Goal: Task Accomplishment & Management: Complete application form

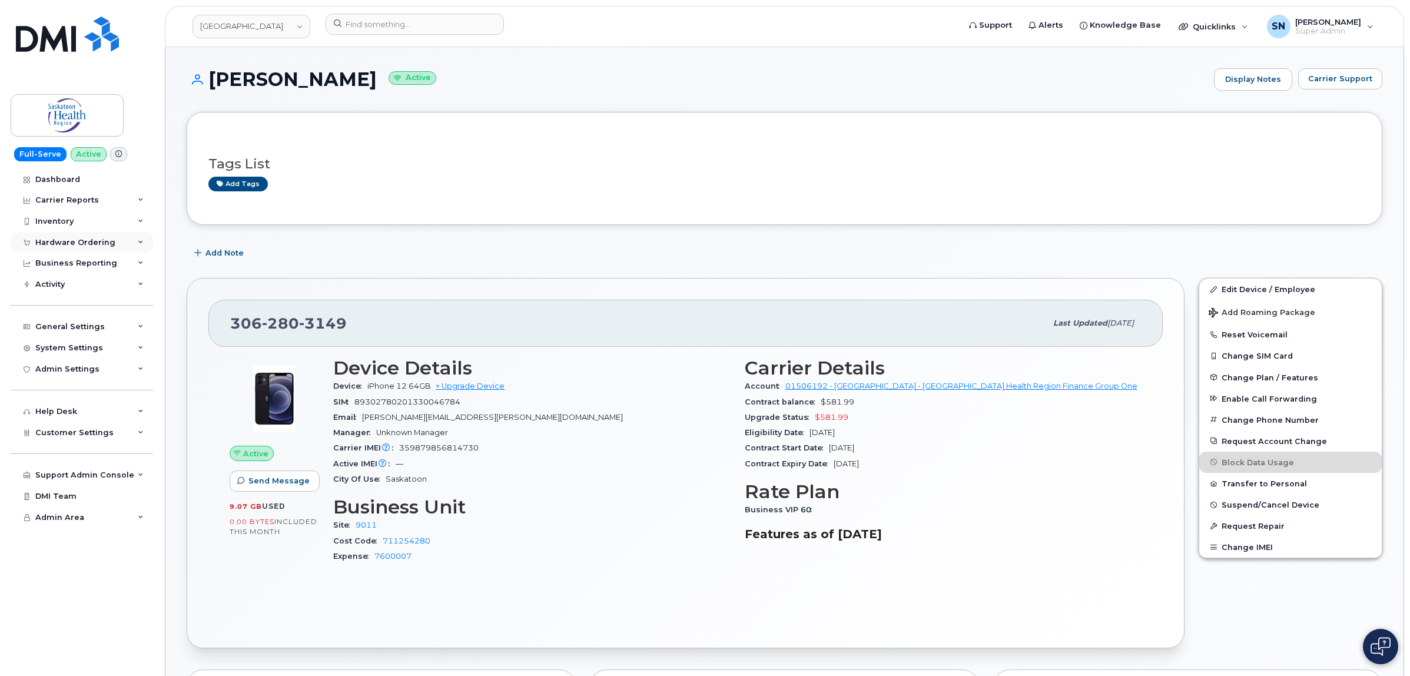
click at [74, 251] on div "Hardware Ordering" at bounding box center [82, 242] width 142 height 21
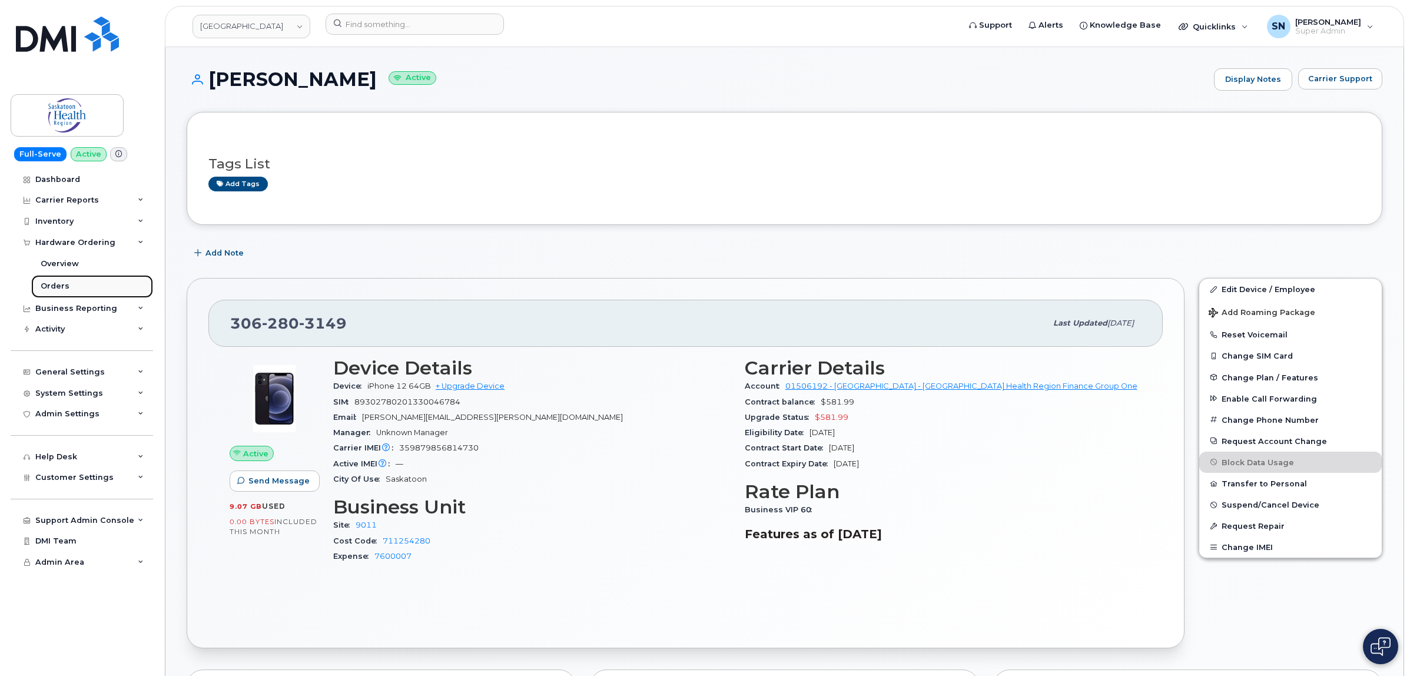
click at [63, 284] on div "Orders" at bounding box center [55, 286] width 29 height 11
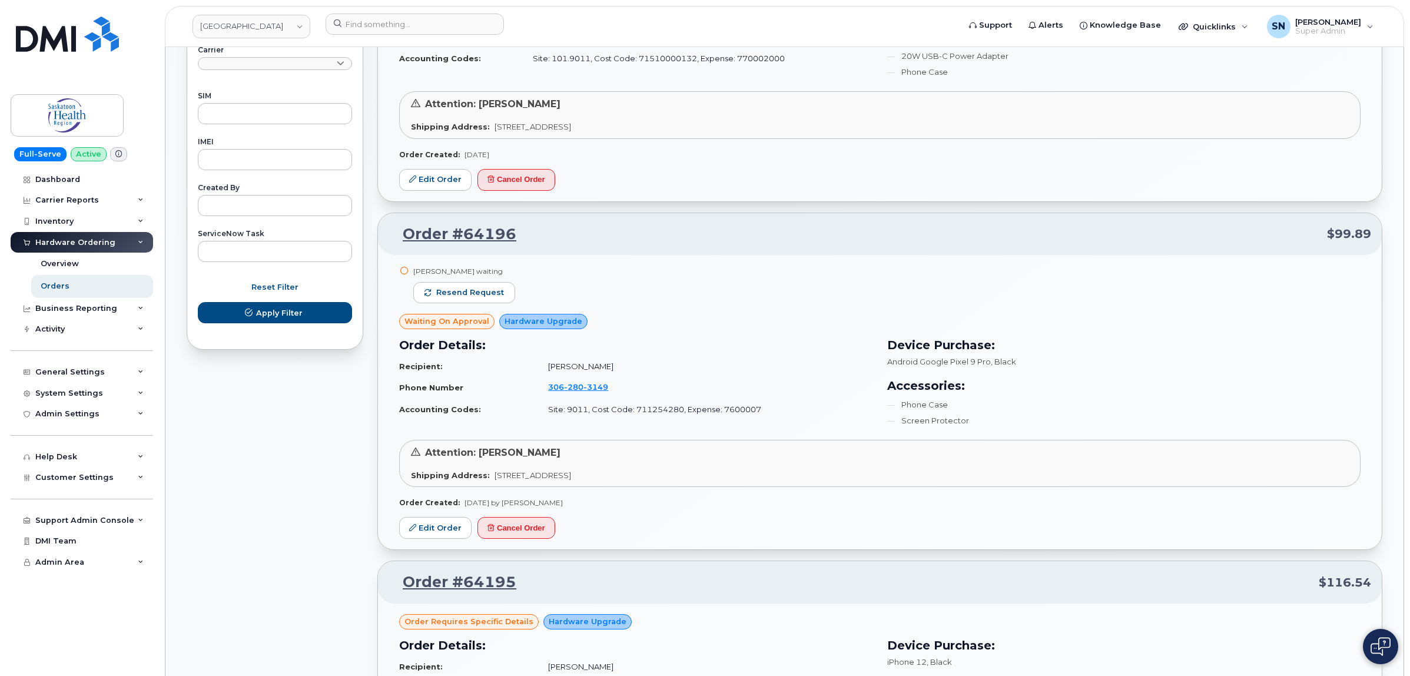
scroll to position [662, 0]
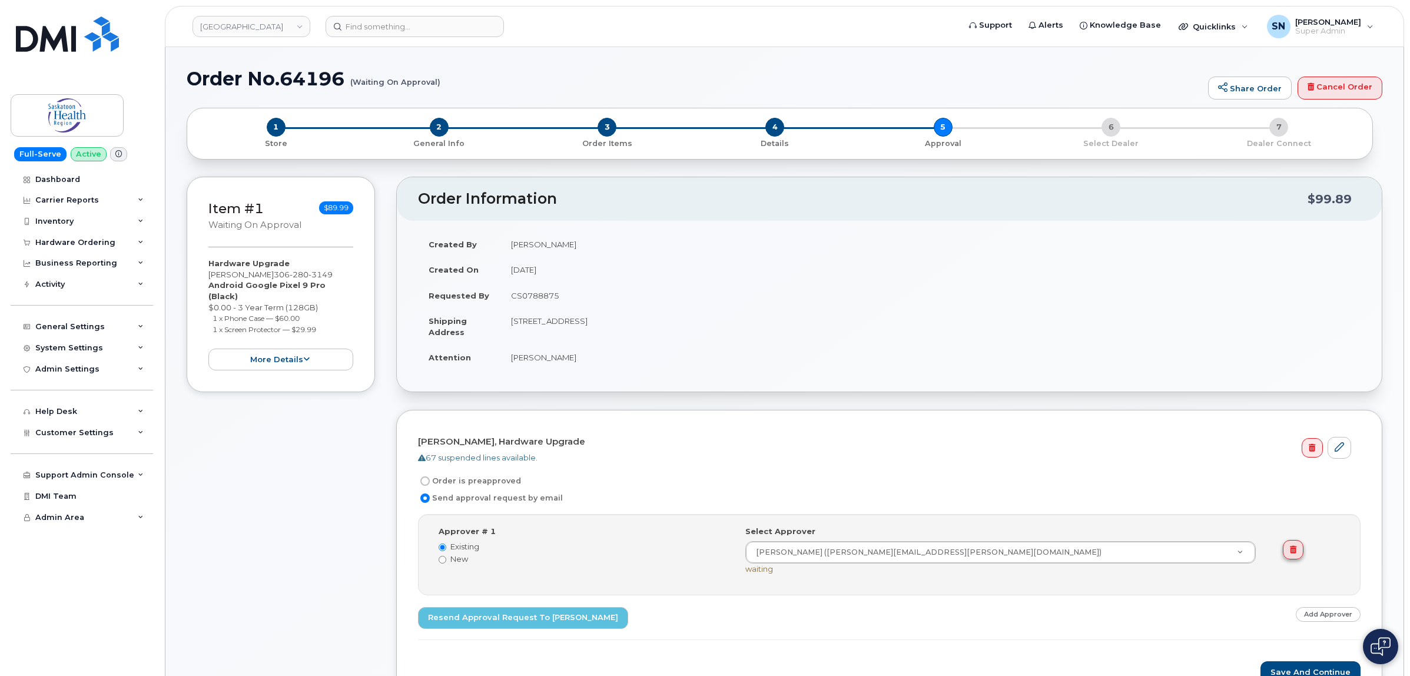
click at [1295, 555] on link at bounding box center [1293, 550] width 21 height 20
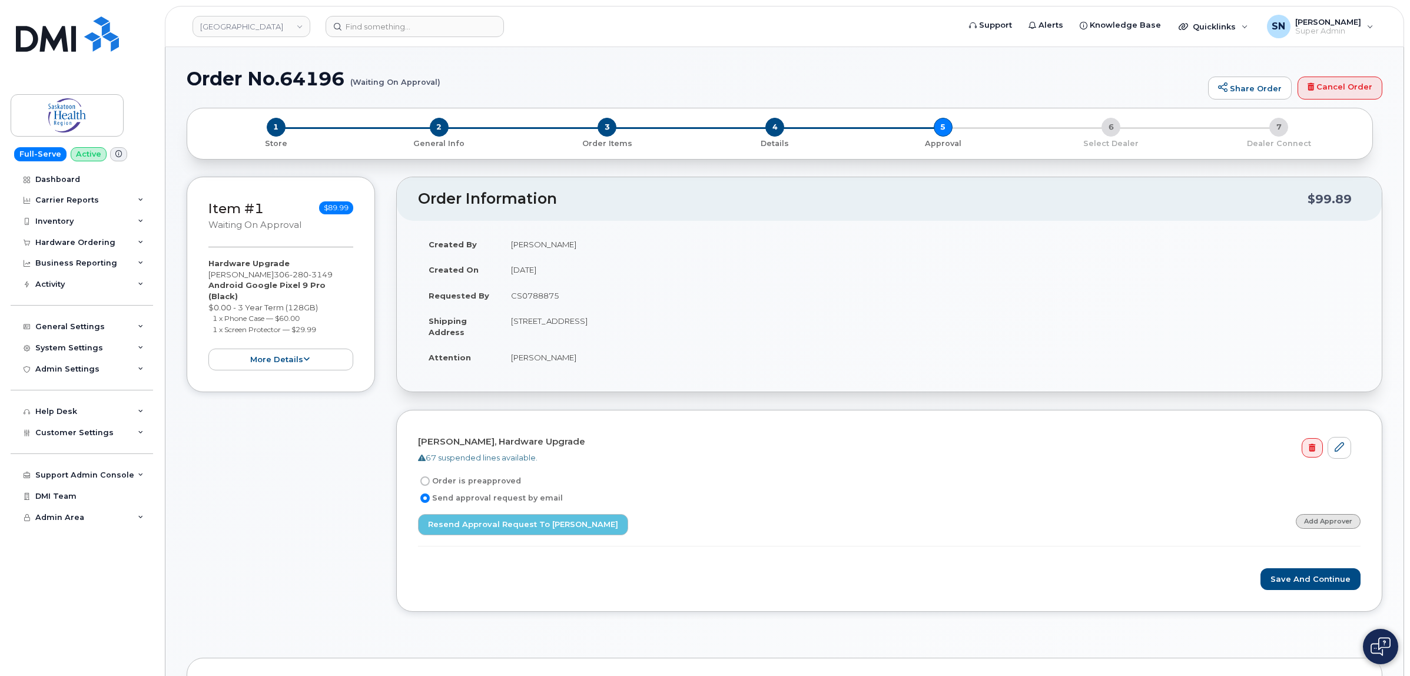
click at [1317, 516] on link "Add Approver" at bounding box center [1328, 521] width 65 height 15
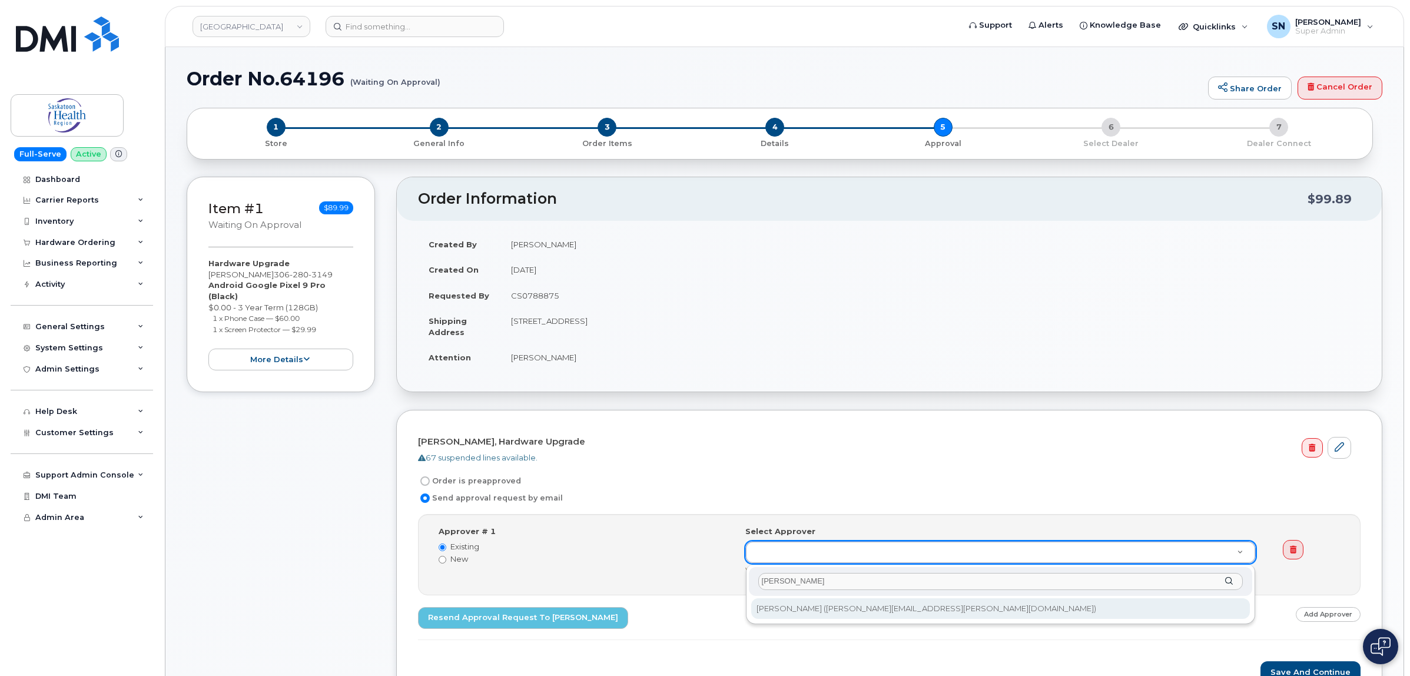
type input "tara"
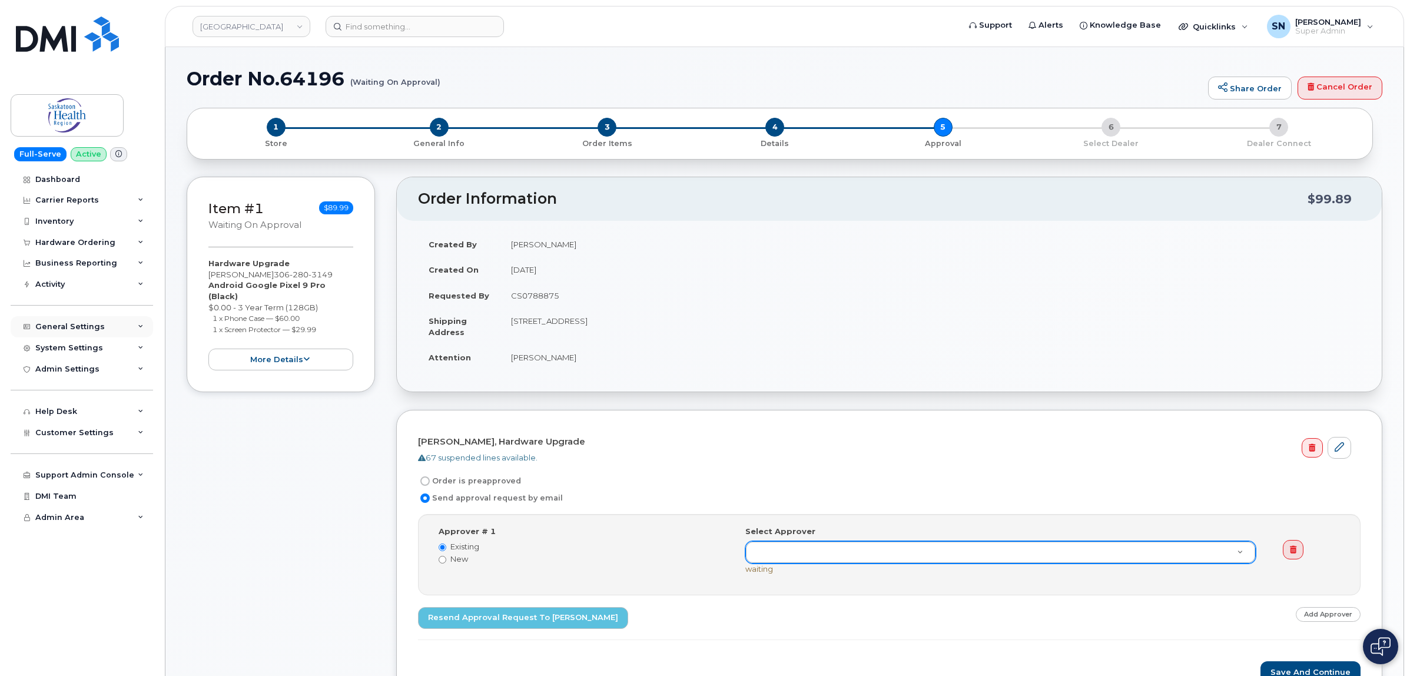
click at [69, 328] on div "General Settings" at bounding box center [69, 326] width 69 height 9
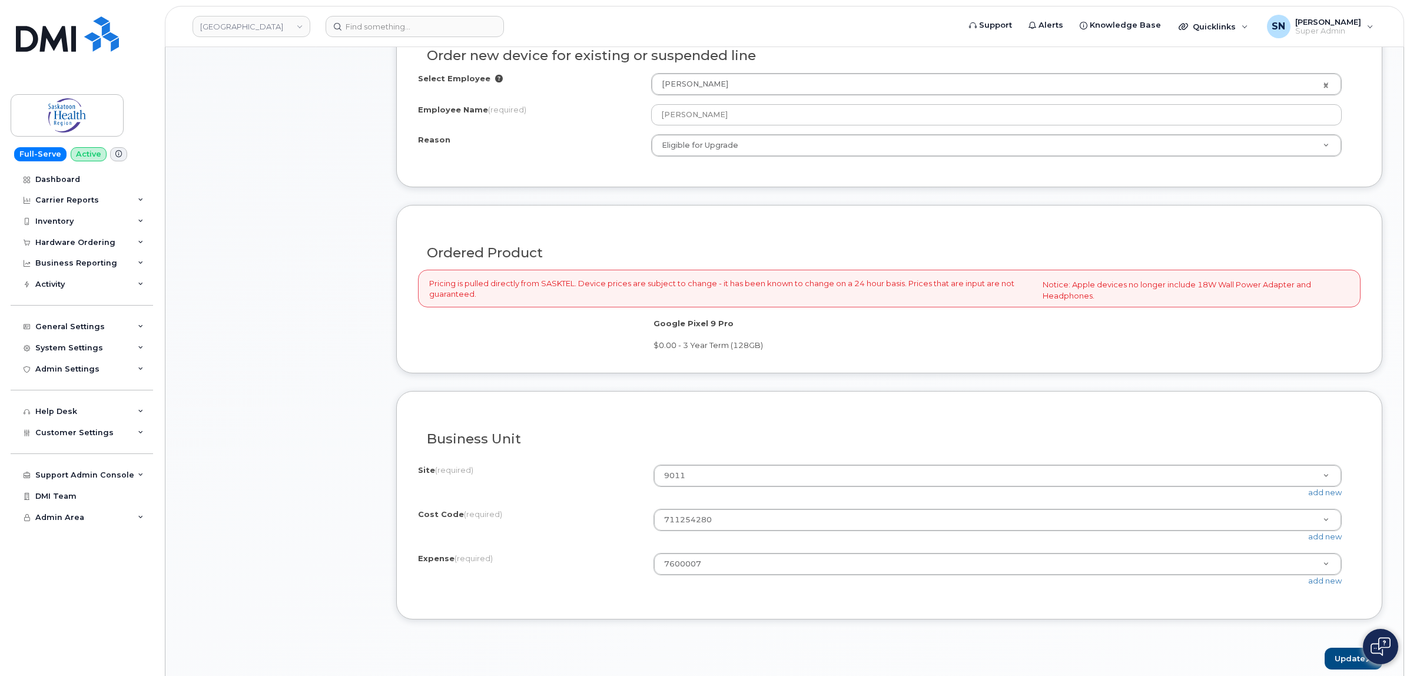
scroll to position [589, 0]
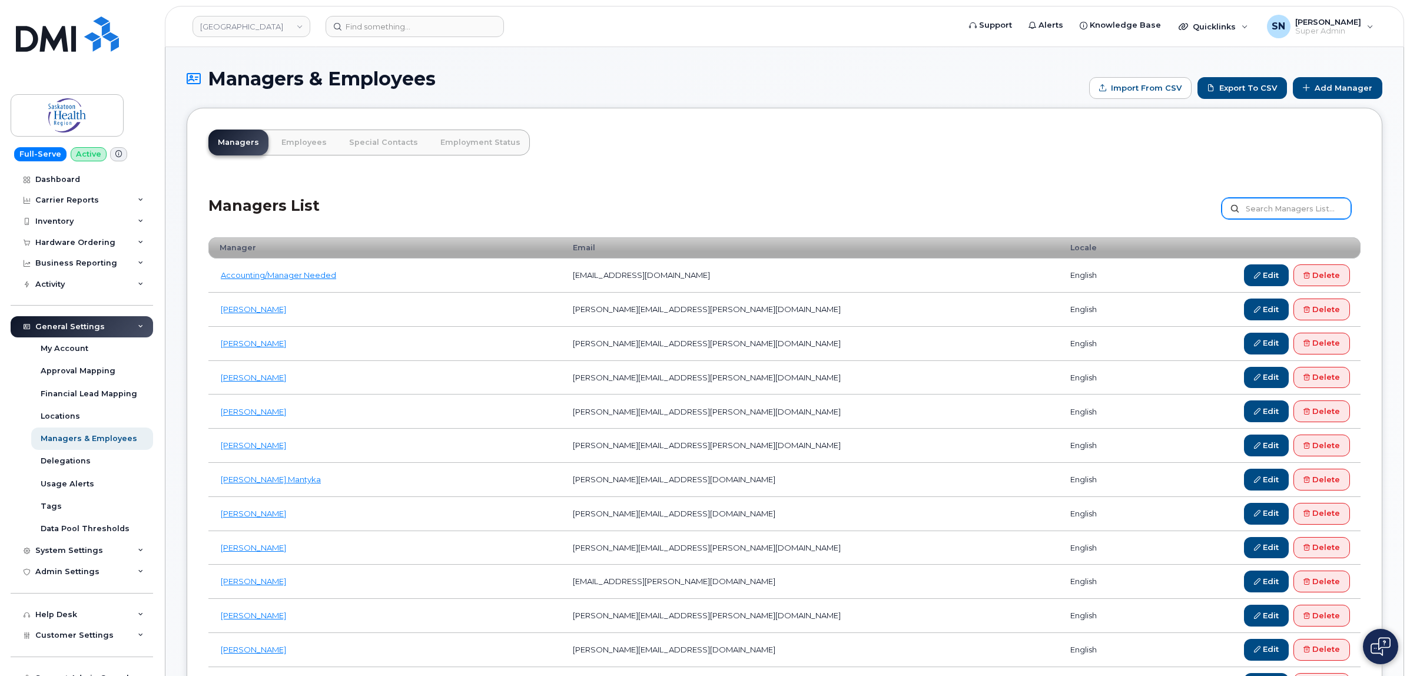
click at [1302, 207] on input "text" at bounding box center [1286, 208] width 130 height 21
type input "tara"
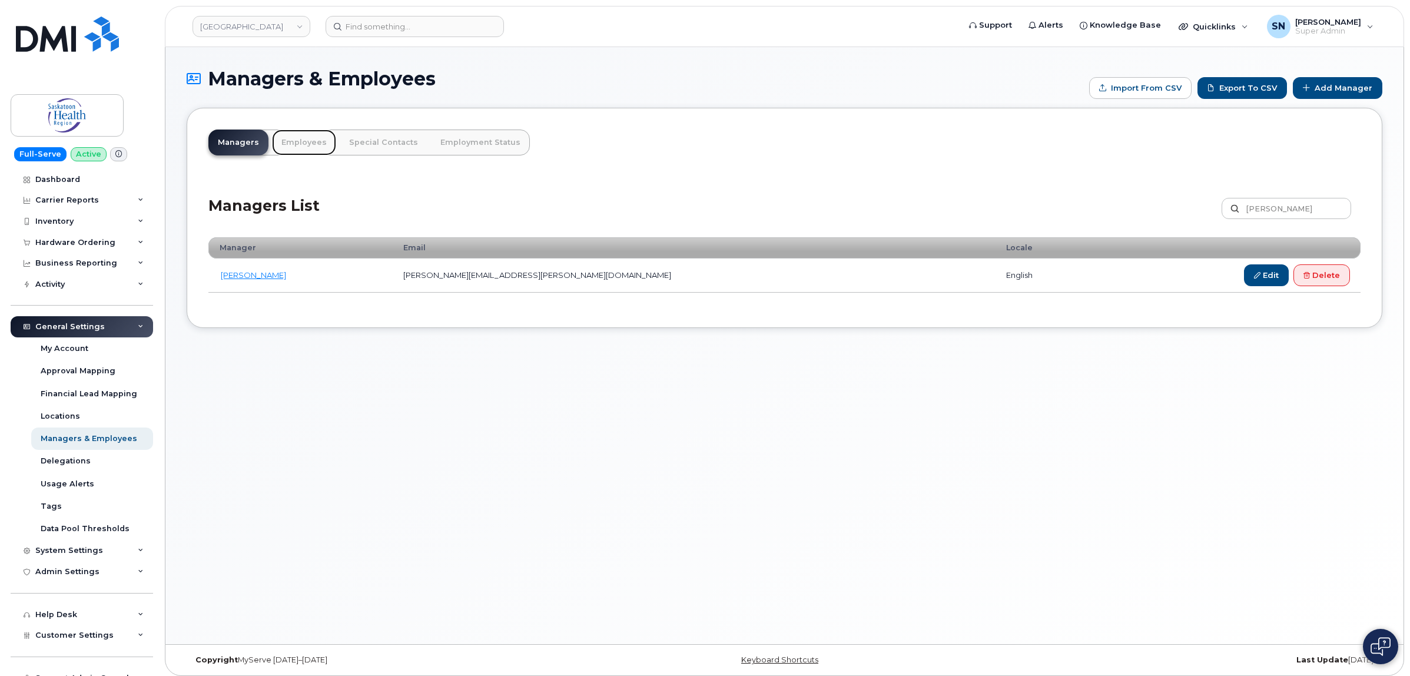
click at [298, 131] on link "Employees" at bounding box center [304, 143] width 64 height 26
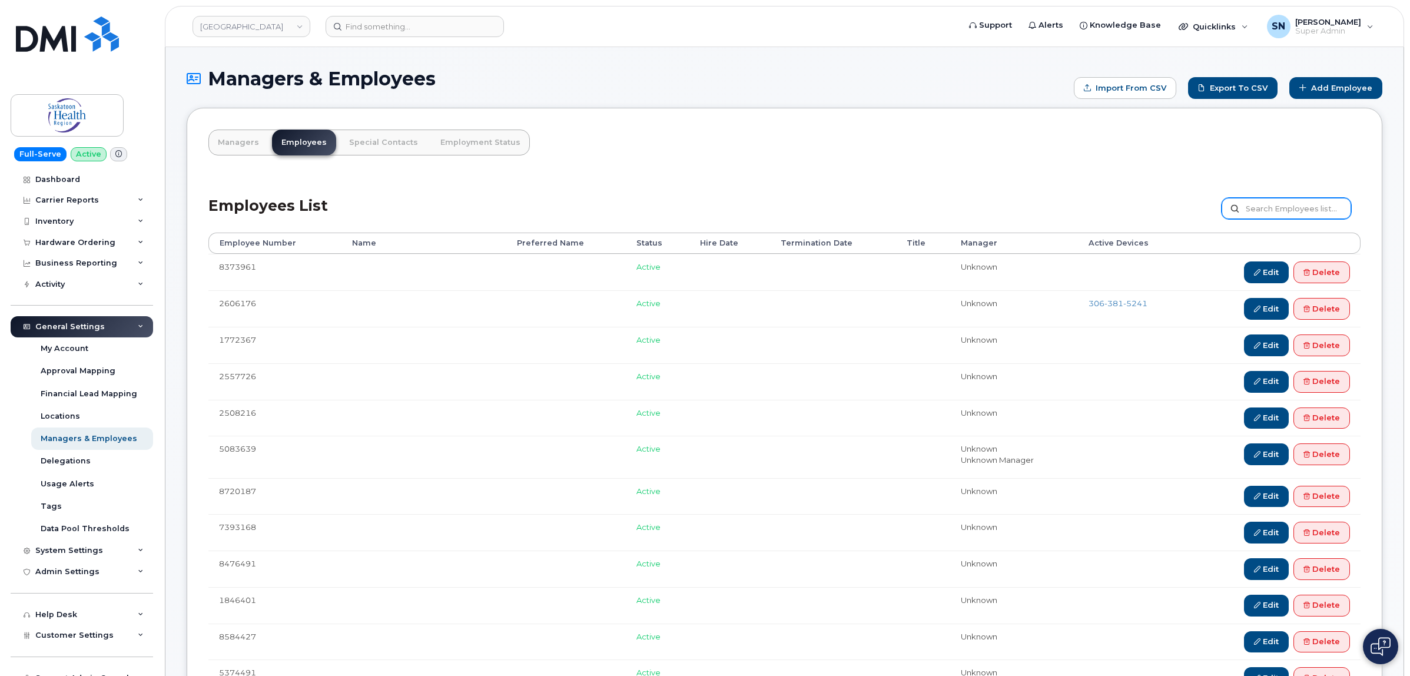
click at [1282, 218] on input "text" at bounding box center [1286, 208] width 130 height 21
type input "[PERSON_NAME]"
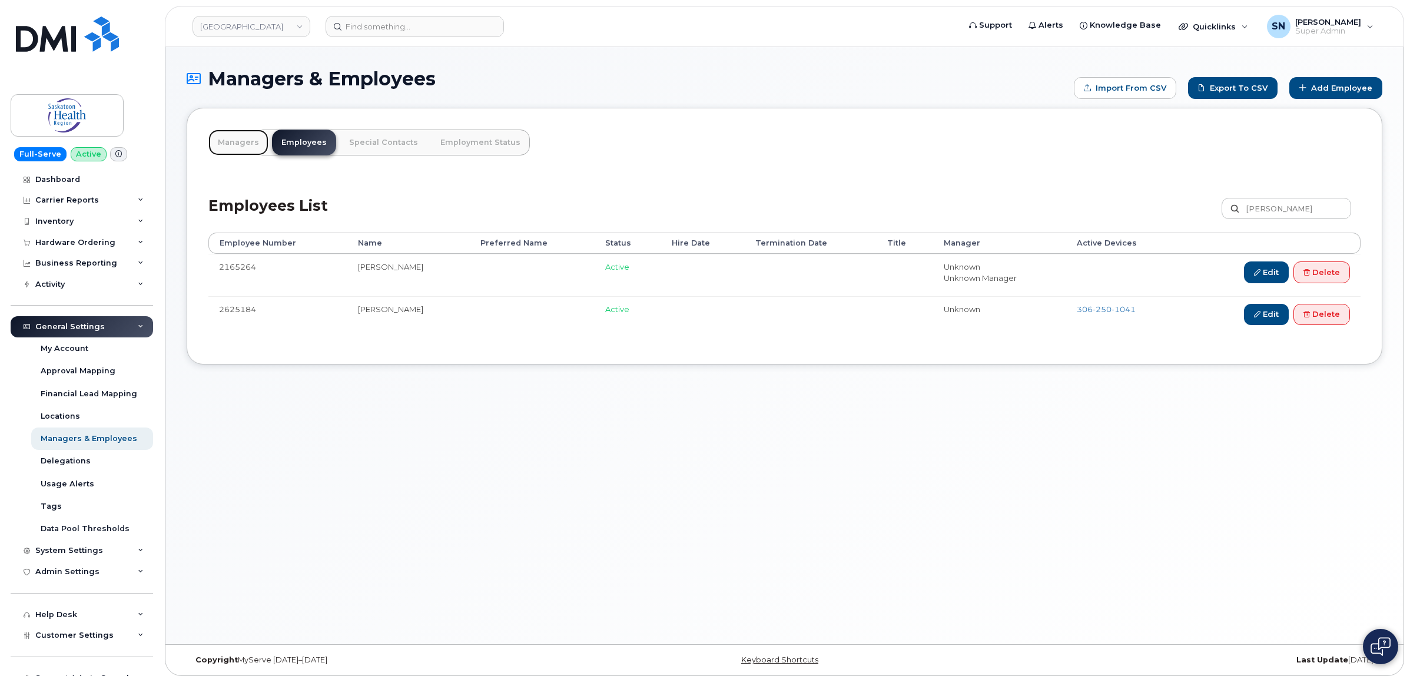
click at [218, 137] on link "Managers" at bounding box center [238, 143] width 60 height 26
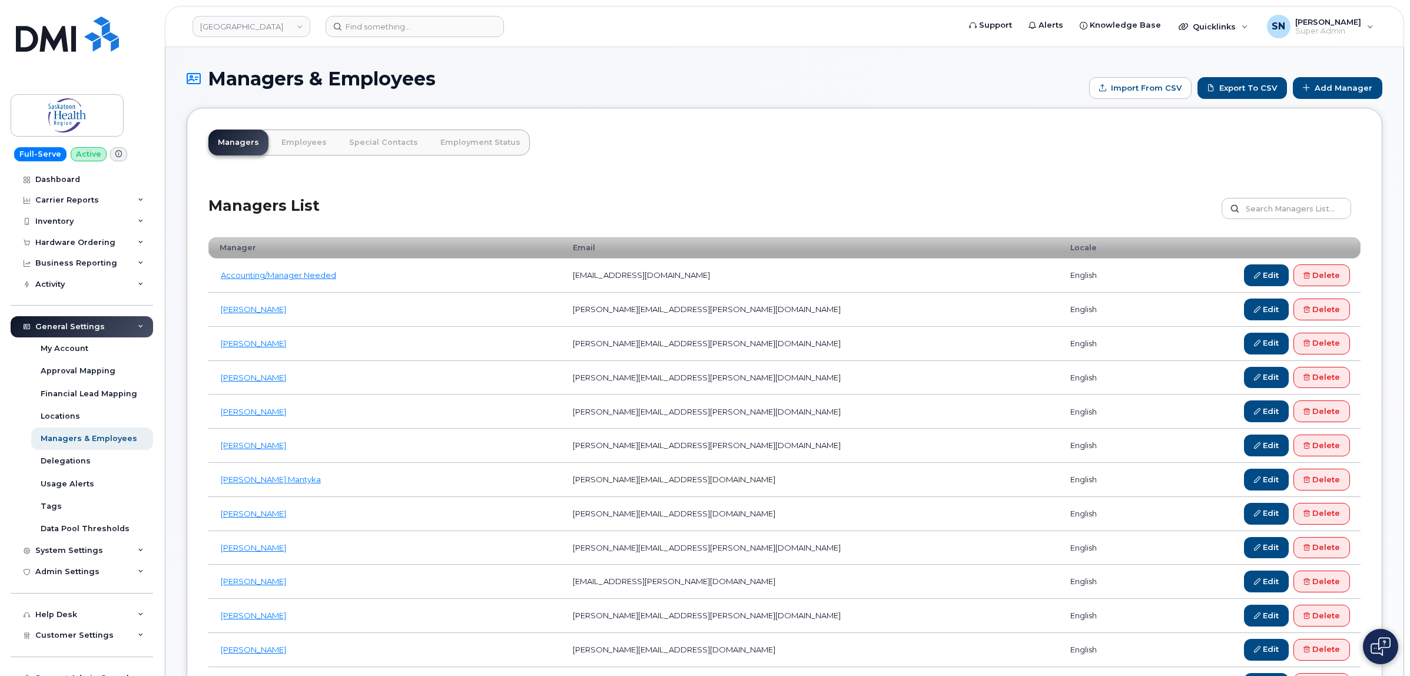
click at [1348, 86] on link "Add Manager" at bounding box center [1337, 88] width 89 height 22
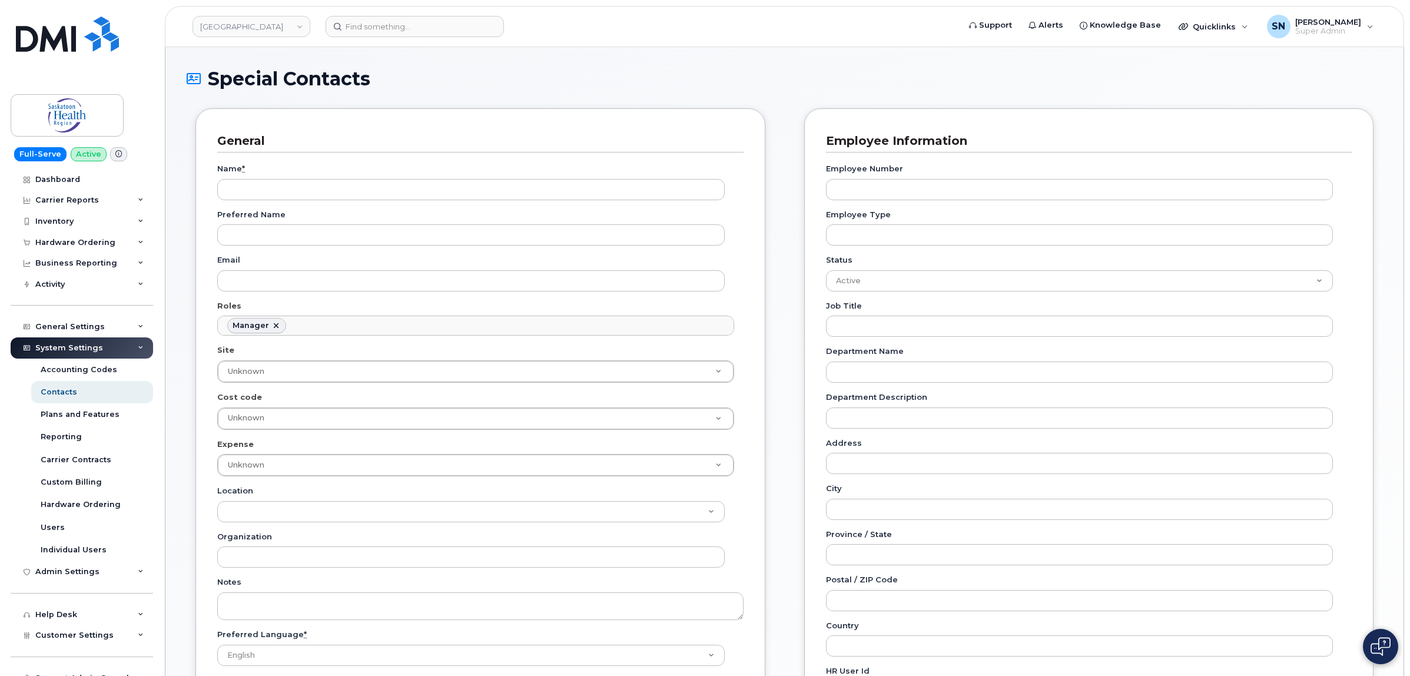
scroll to position [98, 0]
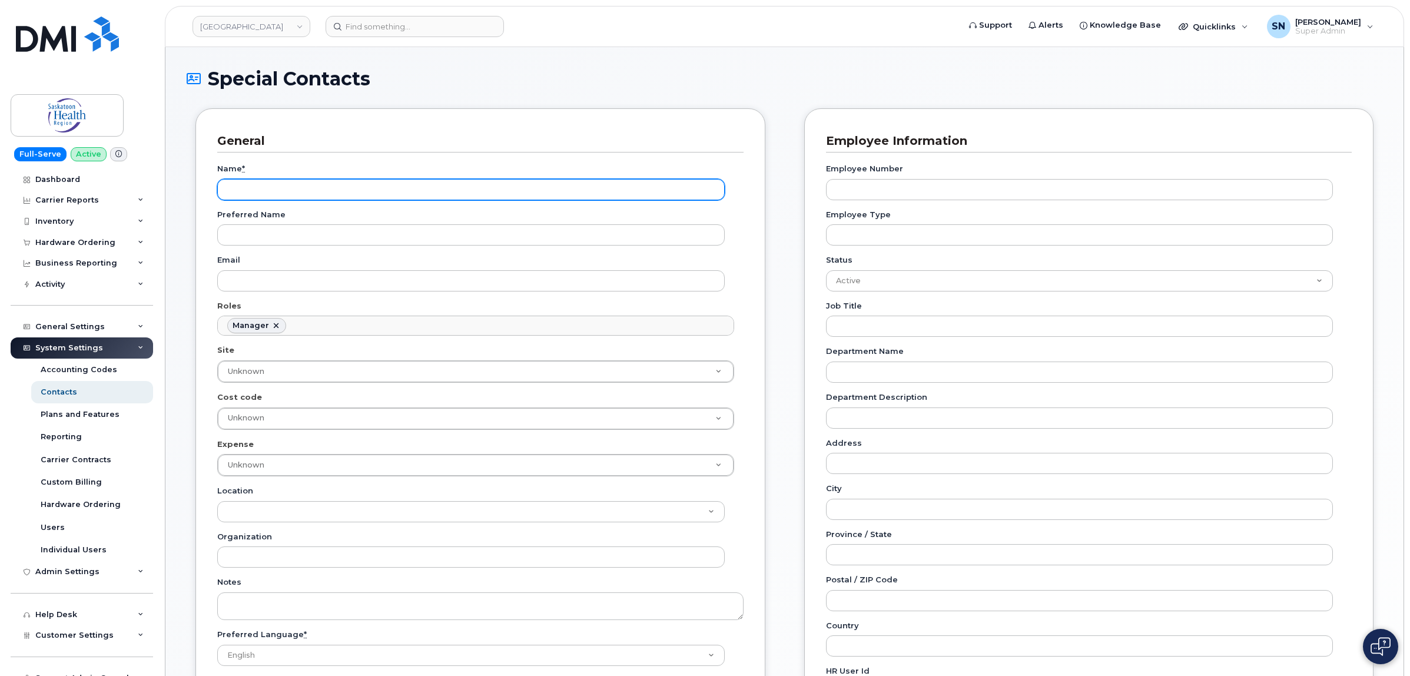
click at [363, 188] on input "Name *" at bounding box center [470, 189] width 507 height 21
paste input "[PERSON_NAME]"
type input "[PERSON_NAME]"
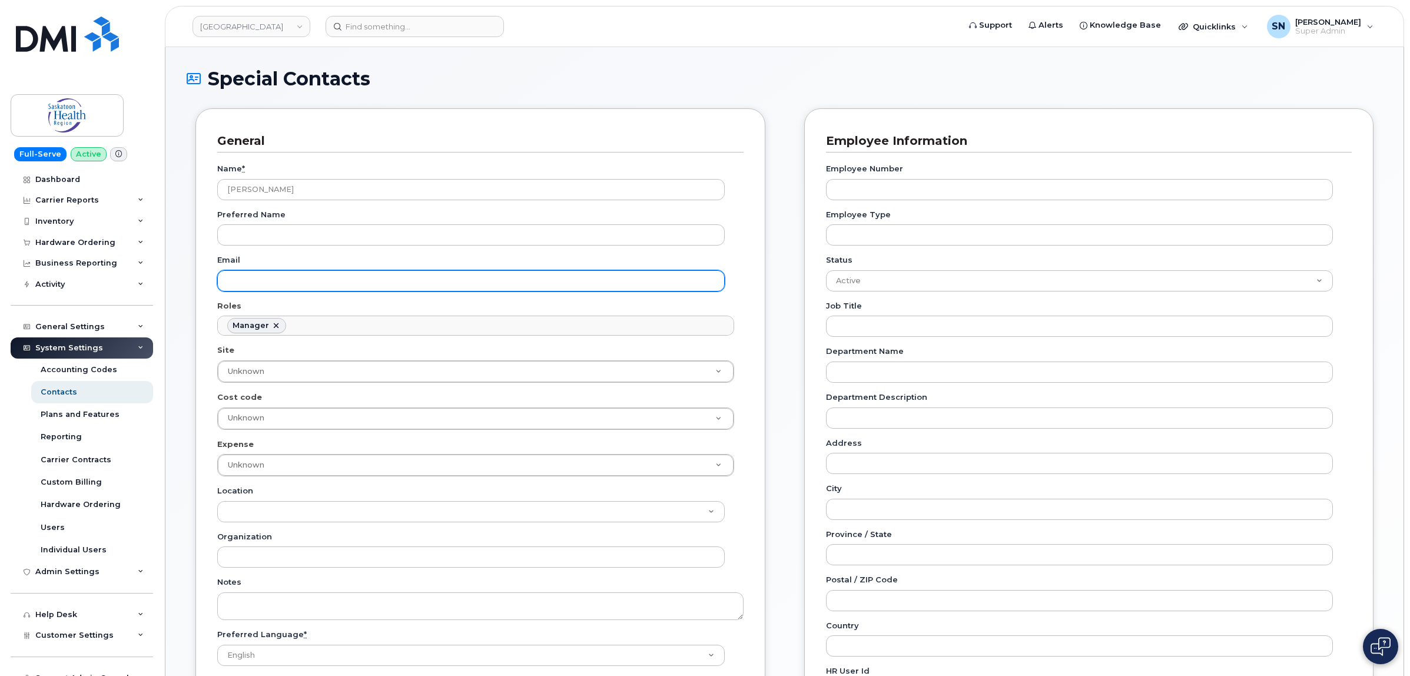
click at [299, 286] on input "Email" at bounding box center [470, 280] width 507 height 21
paste input "[PERSON_NAME][EMAIL_ADDRESS][PERSON_NAME][DOMAIN_NAME]"
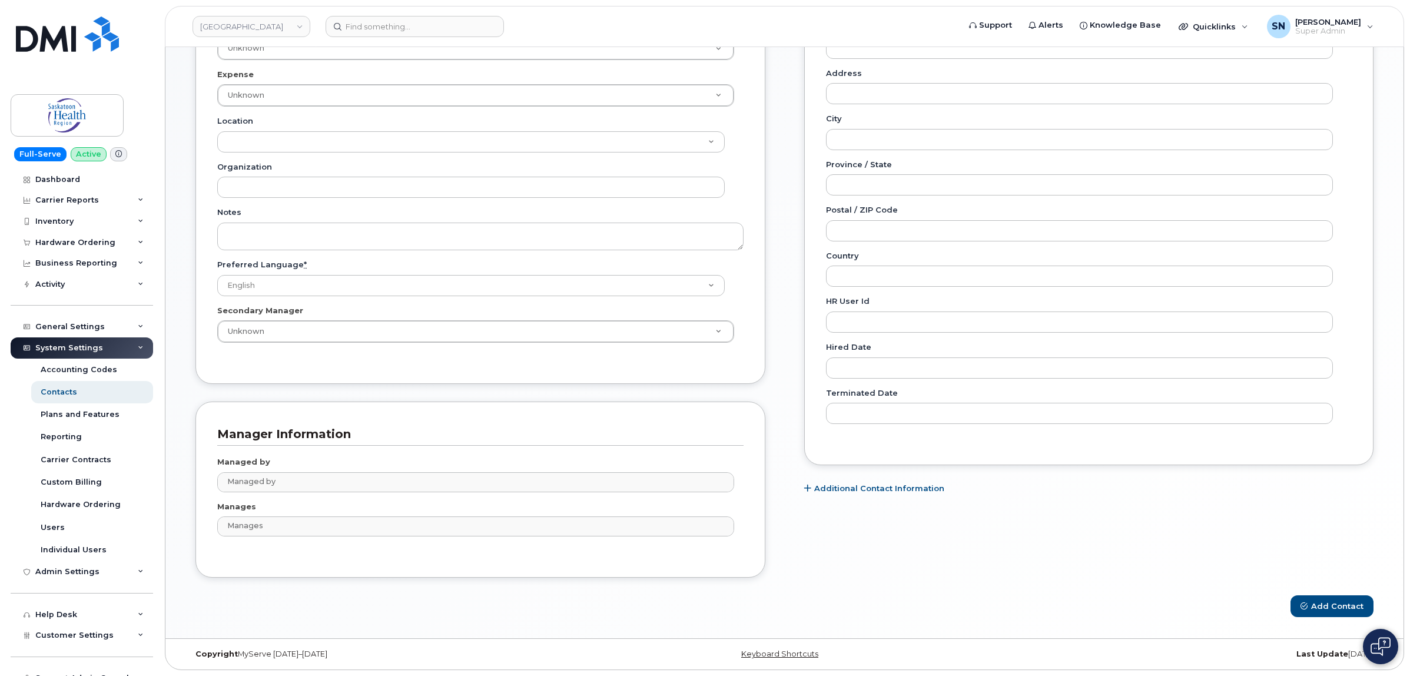
scroll to position [373, 0]
type input "[PERSON_NAME][EMAIL_ADDRESS][PERSON_NAME][DOMAIN_NAME]"
click at [1328, 602] on button "Add Contact" at bounding box center [1331, 606] width 83 height 22
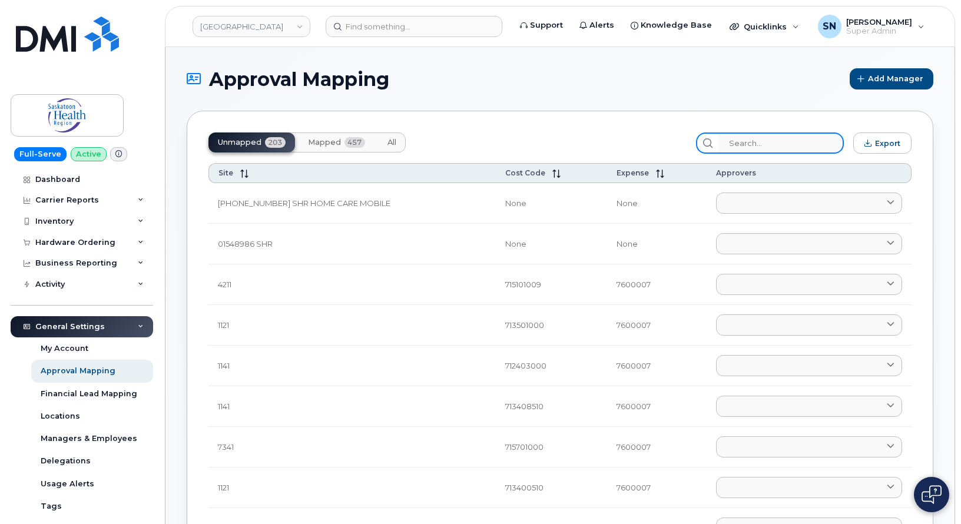
drag, startPoint x: 0, startPoint y: 0, endPoint x: 798, endPoint y: 137, distance: 809.9
click at [798, 137] on input "search" at bounding box center [780, 142] width 125 height 21
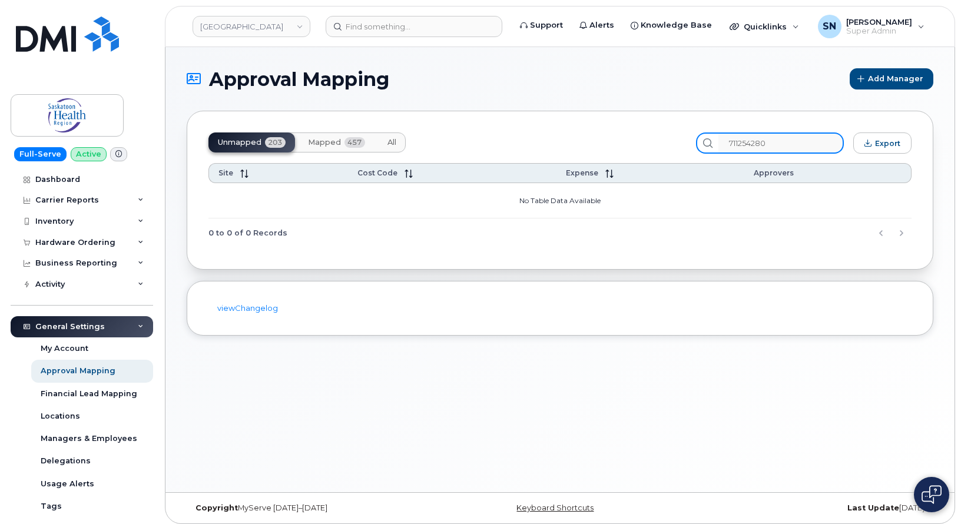
drag, startPoint x: 786, startPoint y: 143, endPoint x: 722, endPoint y: 143, distance: 64.2
click at [722, 143] on div "711254280" at bounding box center [770, 142] width 148 height 21
paste input "[PERSON_NAME][EMAIL_ADDRESS][PERSON_NAME][DOMAIN_NAME]"
type input "[PERSON_NAME][EMAIL_ADDRESS][PERSON_NAME][DOMAIN_NAME]"
drag, startPoint x: 836, startPoint y: 145, endPoint x: 617, endPoint y: 135, distance: 219.2
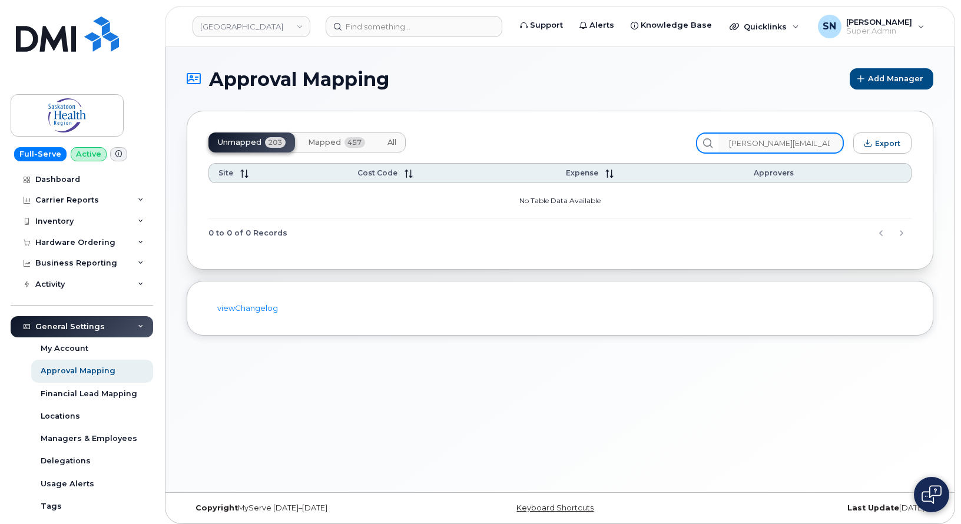
click at [617, 135] on div "Unmapped 203 Mapped 457 All tara.brewer@saskhealthauthority.ca Export" at bounding box center [559, 142] width 703 height 21
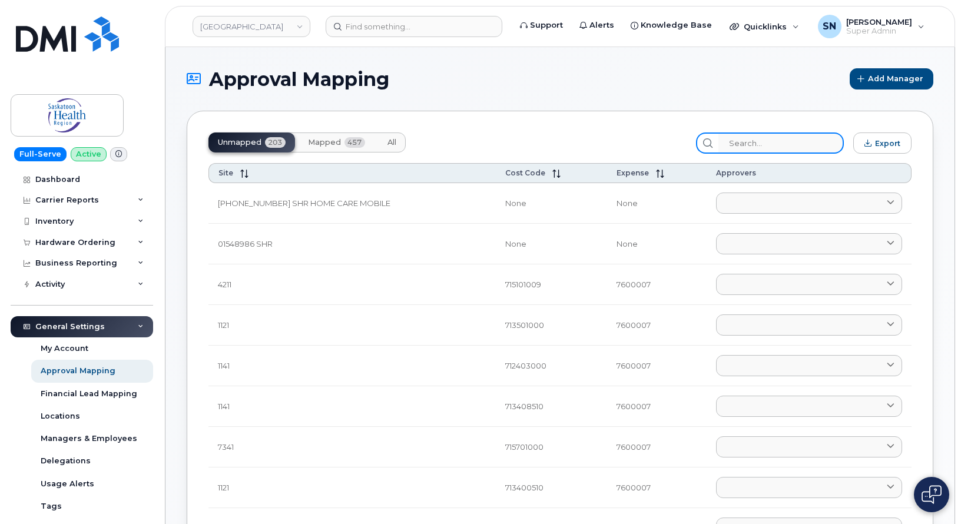
click at [737, 141] on input "search" at bounding box center [780, 142] width 125 height 21
click at [330, 142] on span "Mapped" at bounding box center [324, 142] width 33 height 9
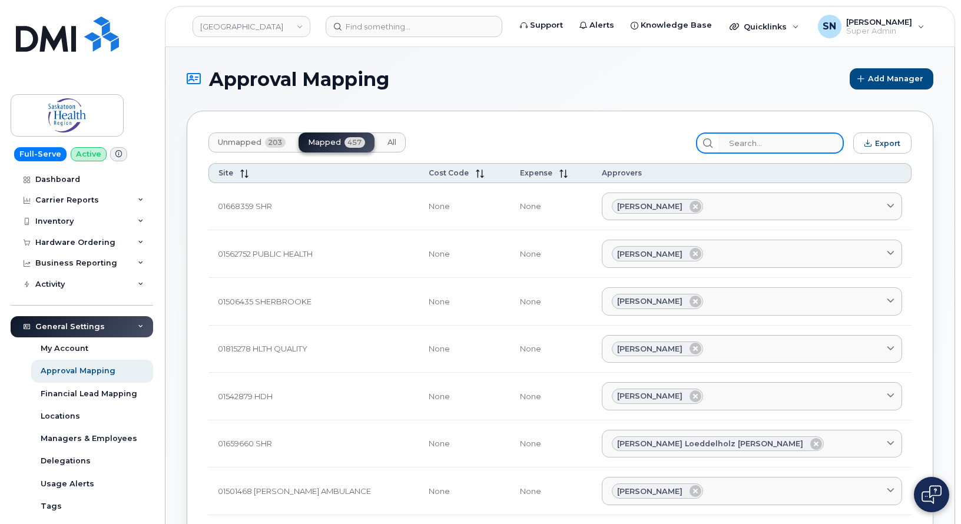
click at [776, 140] on input "search" at bounding box center [780, 142] width 125 height 21
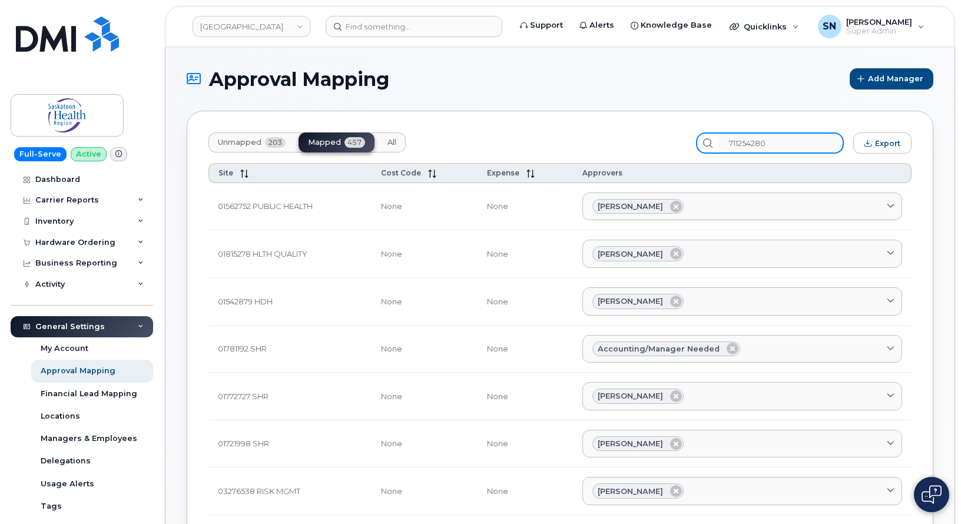
type input "711254280"
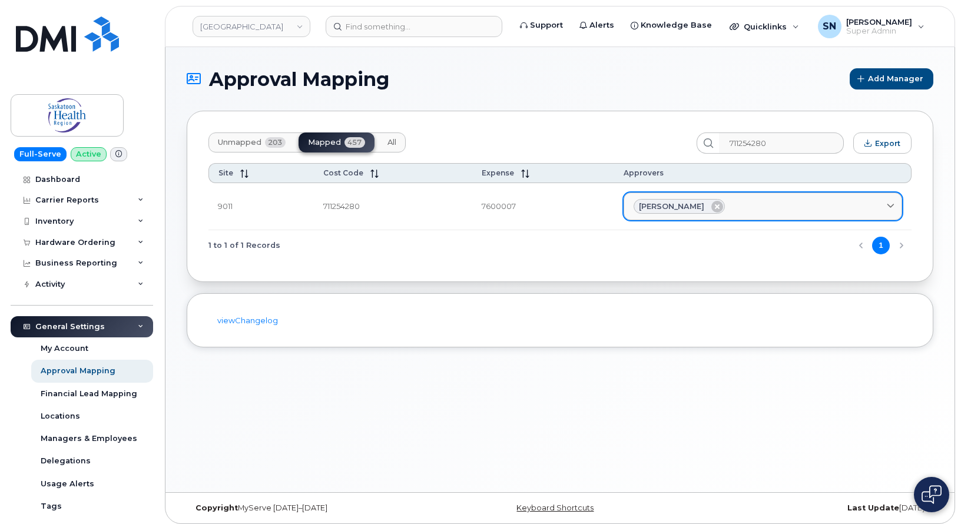
click at [731, 205] on div "Mike Hill" at bounding box center [762, 206] width 258 height 15
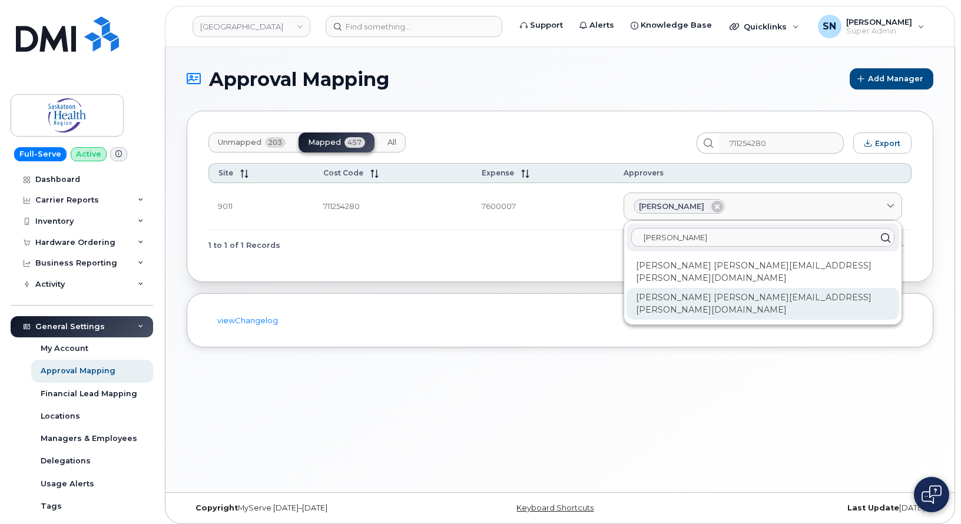
type input "tara"
click at [710, 288] on div "Tara Brewer tara.brewer@saskhealthauthority.ca" at bounding box center [762, 304] width 273 height 32
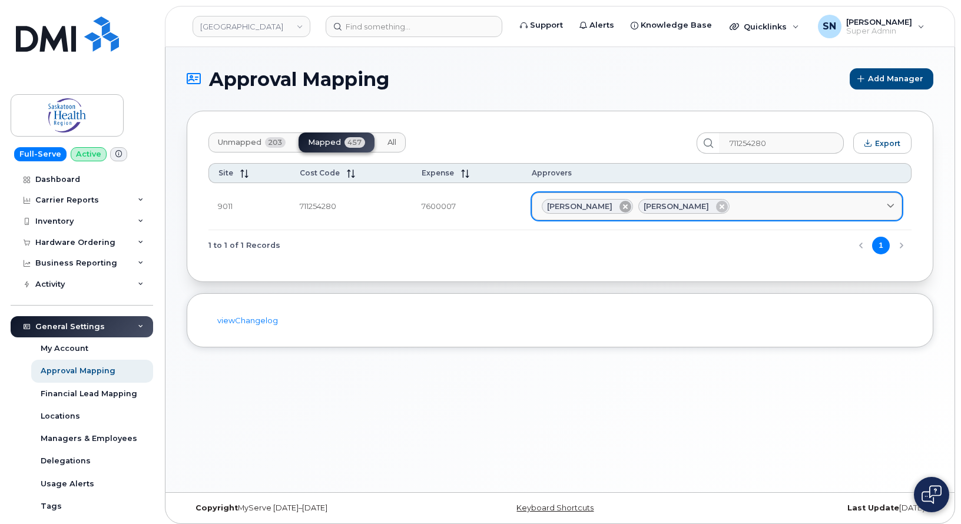
click at [631, 204] on icon at bounding box center [625, 207] width 12 height 12
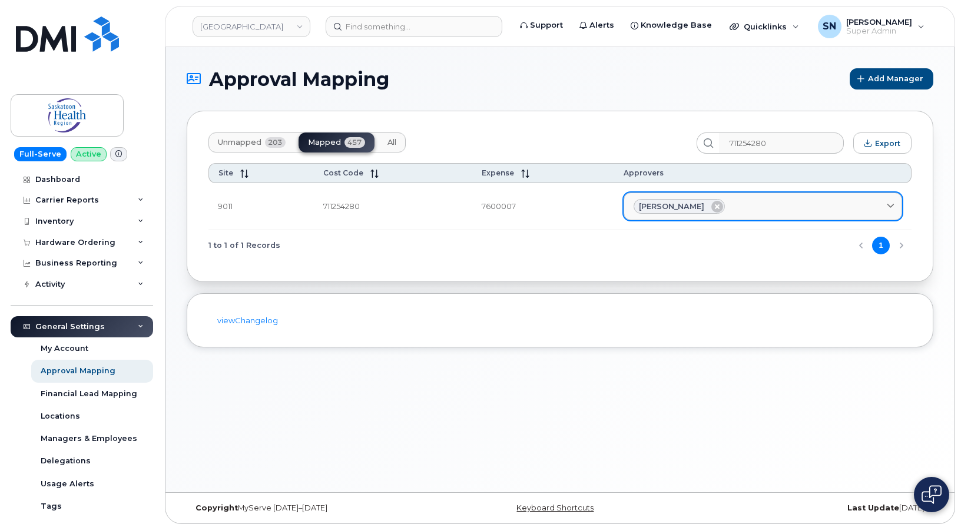
click at [650, 260] on div "Unmapped 203 Mapped 457 All 711254280 Export Site Cost Code Expense Approvers 9…" at bounding box center [560, 196] width 746 height 171
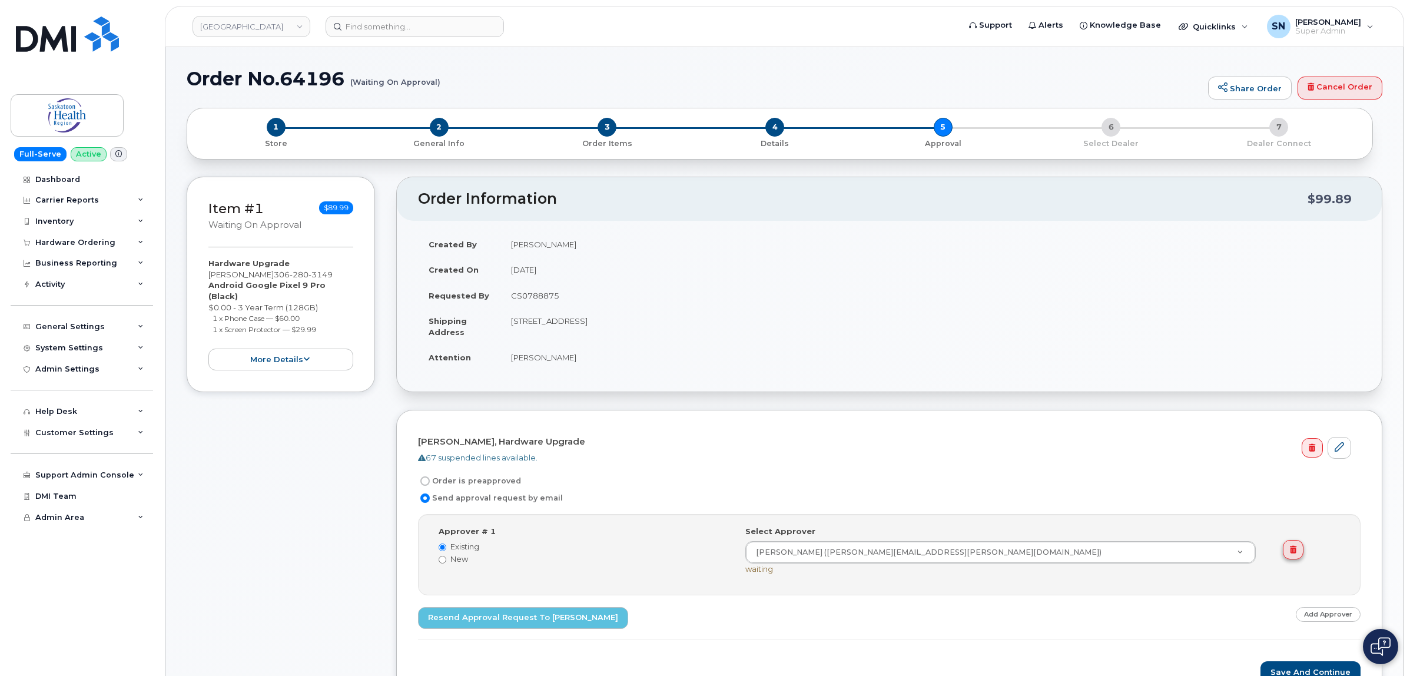
click at [1297, 548] on link at bounding box center [1293, 550] width 21 height 20
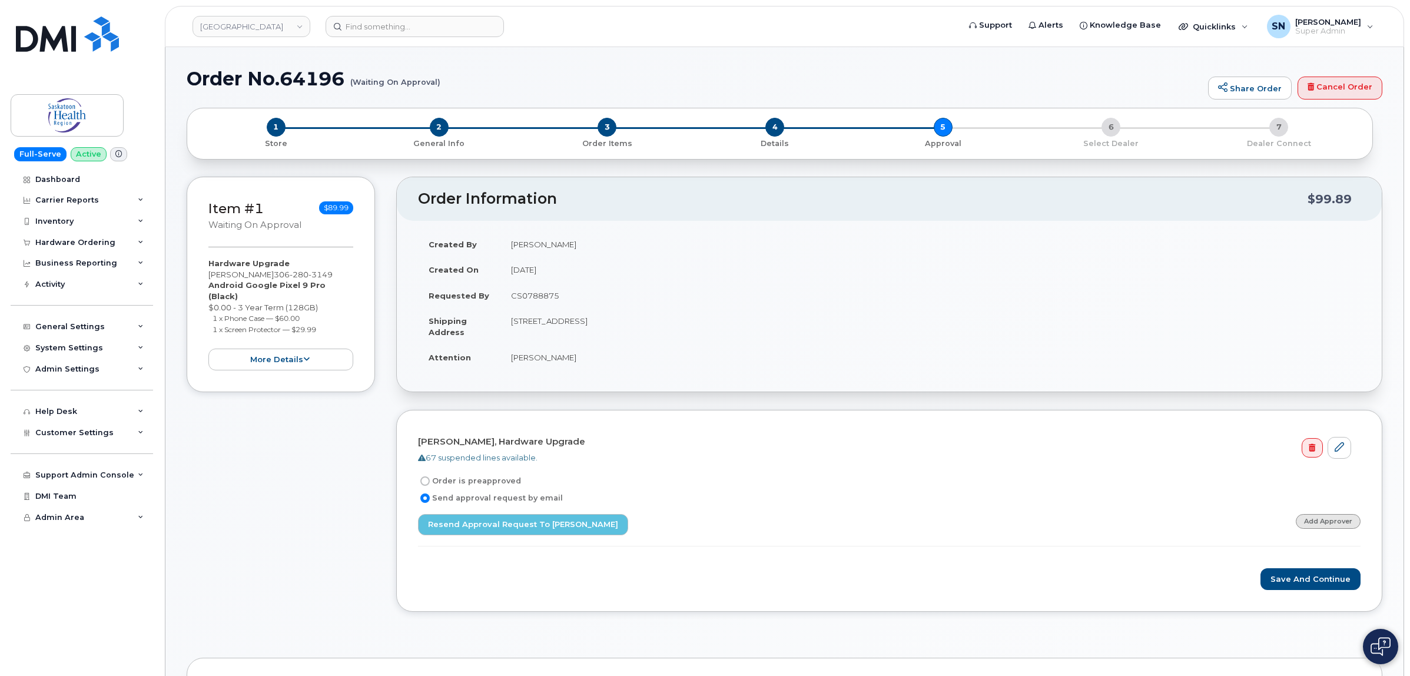
click at [1313, 519] on link "Add Approver" at bounding box center [1328, 521] width 65 height 15
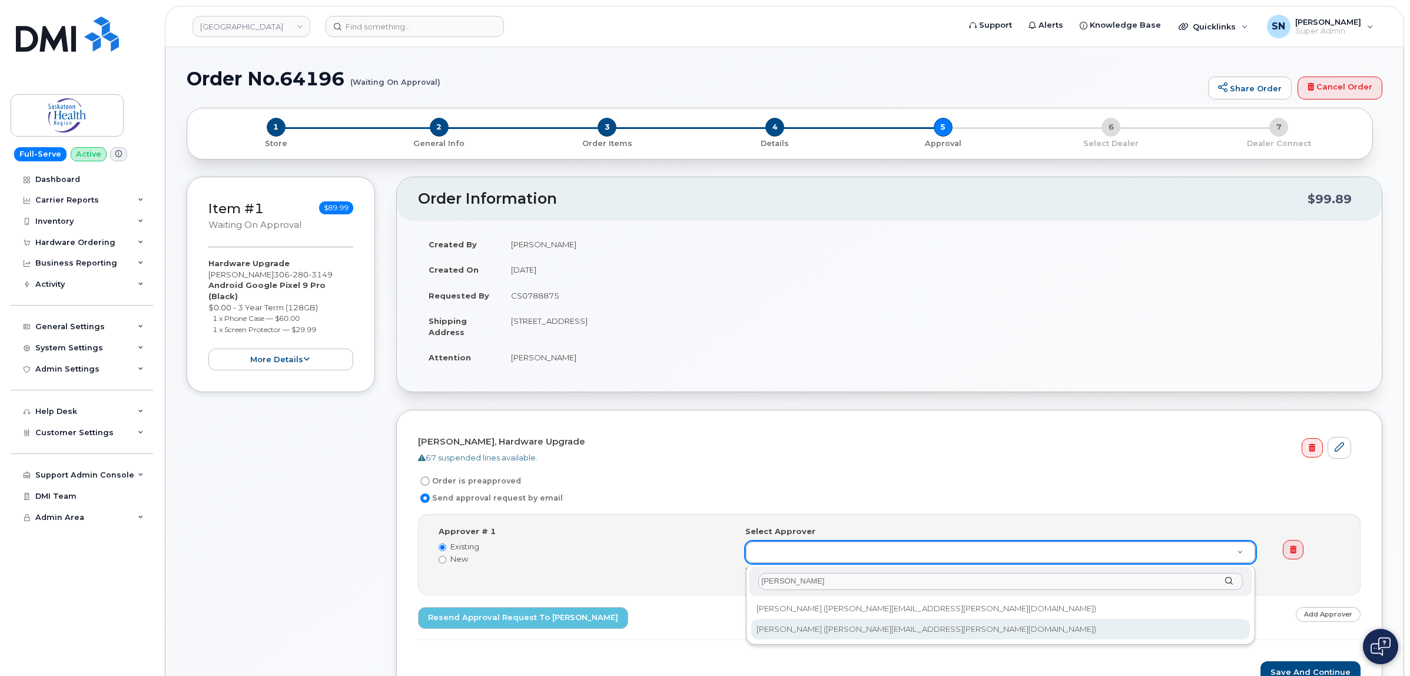
type input "tara"
type input "820246"
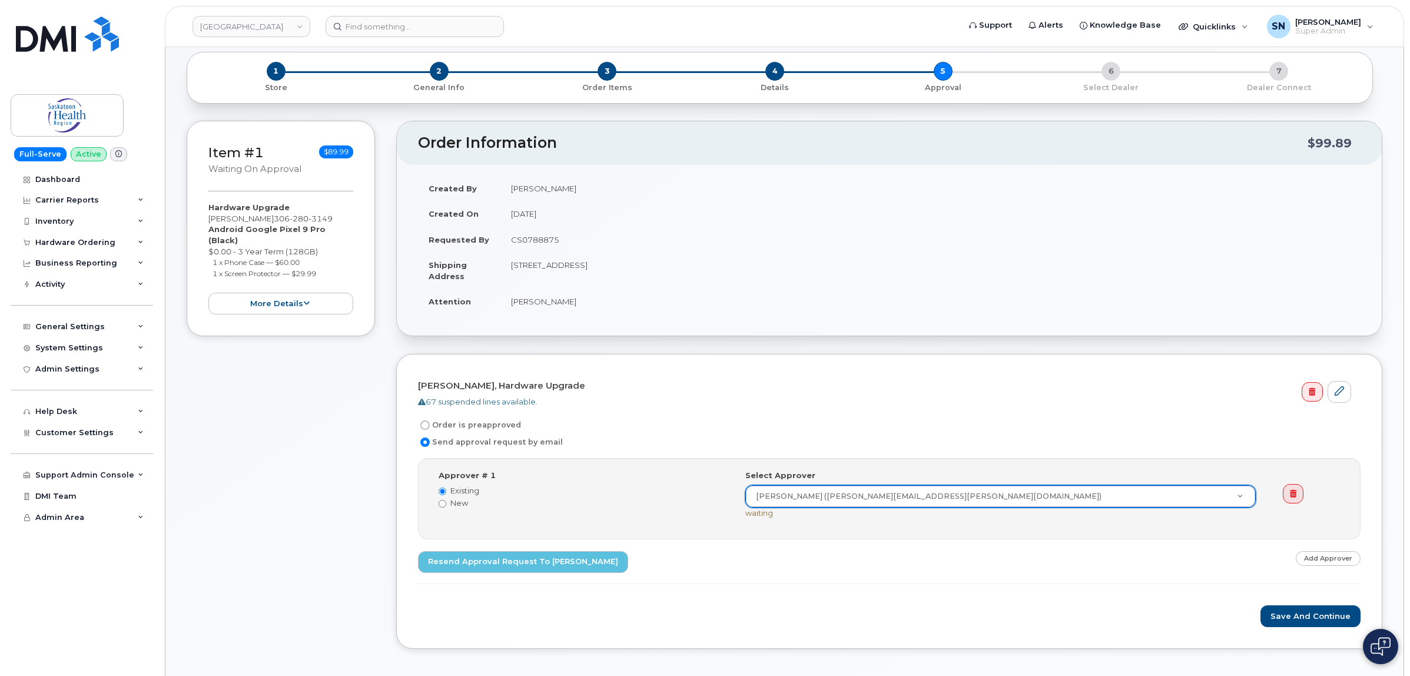
scroll to position [147, 0]
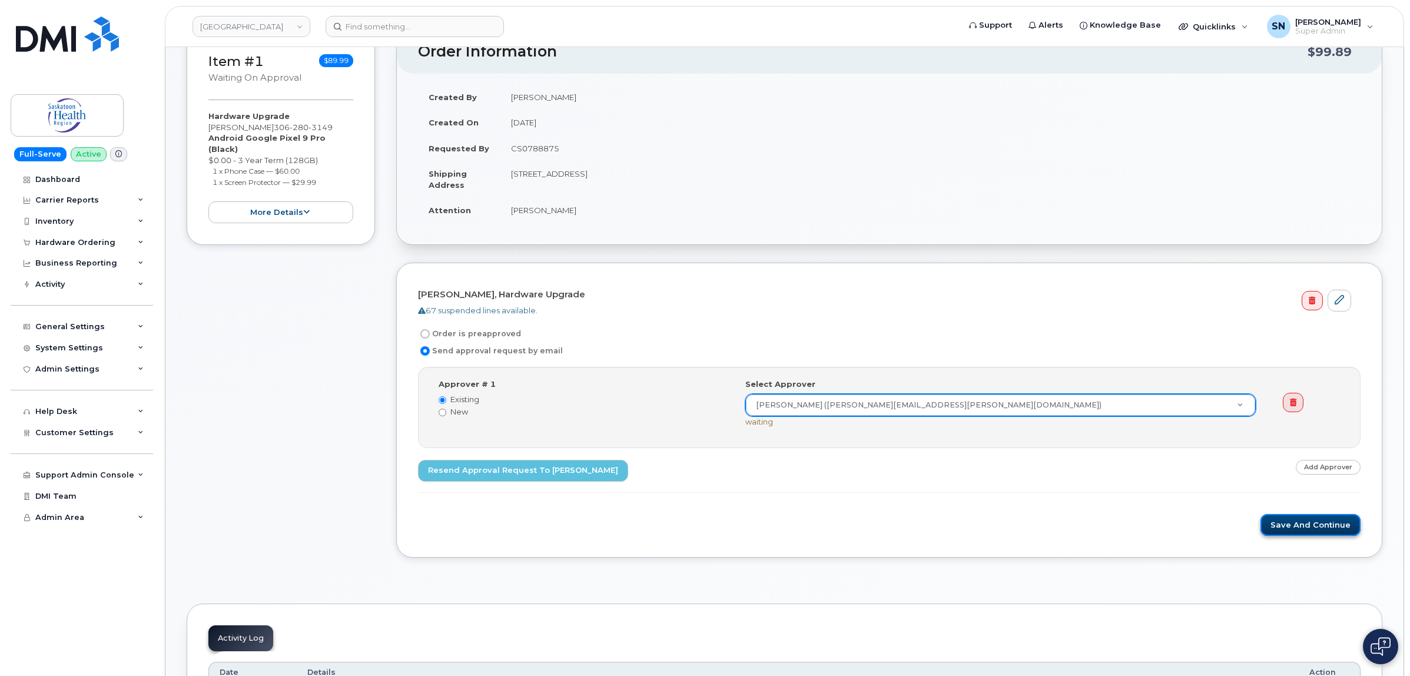
click at [1331, 529] on button "Save and Continue" at bounding box center [1310, 525] width 100 height 22
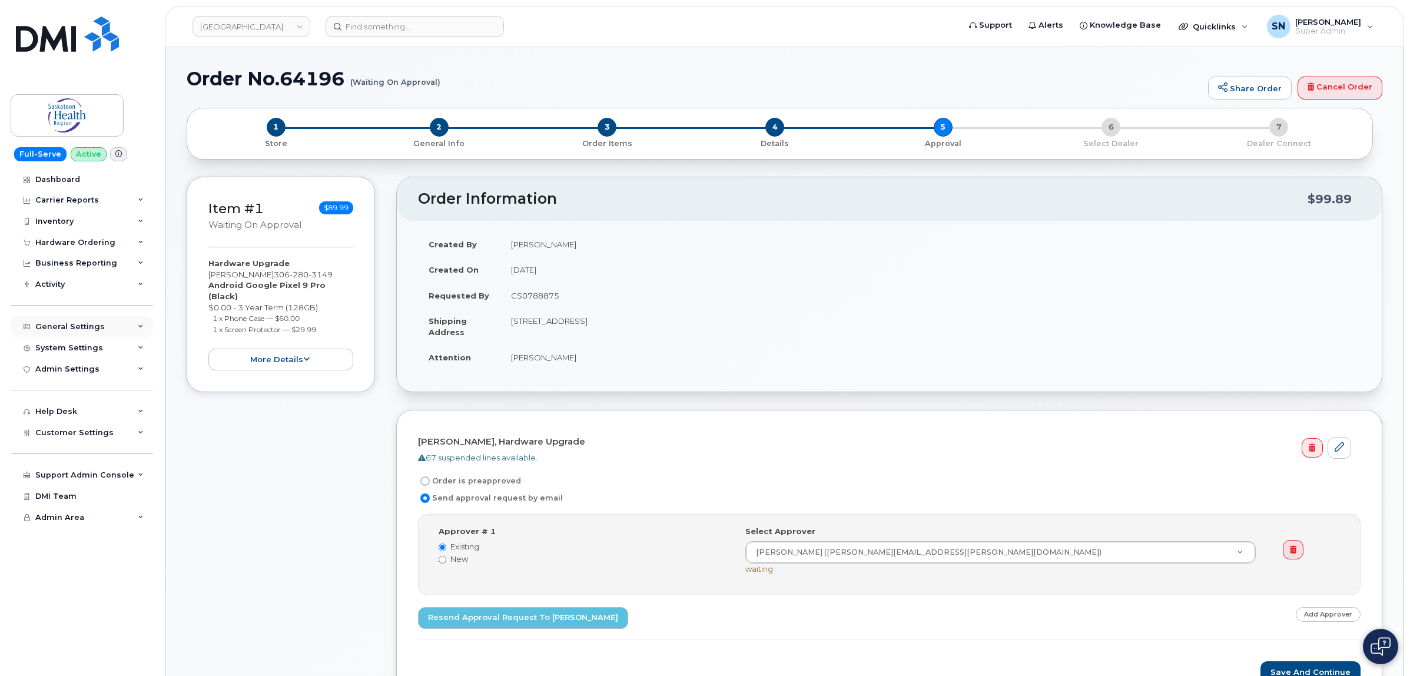
click at [96, 328] on div "General Settings" at bounding box center [69, 326] width 69 height 9
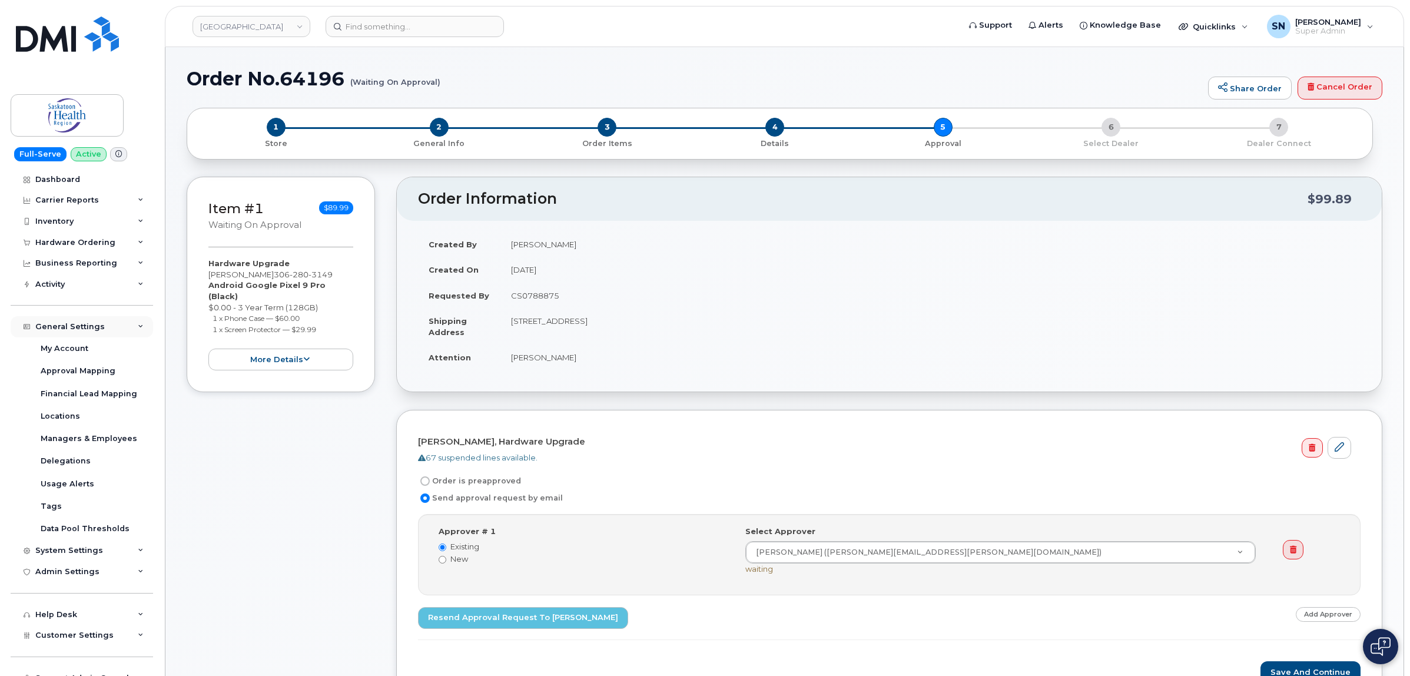
click at [96, 328] on div "General Settings" at bounding box center [69, 326] width 69 height 9
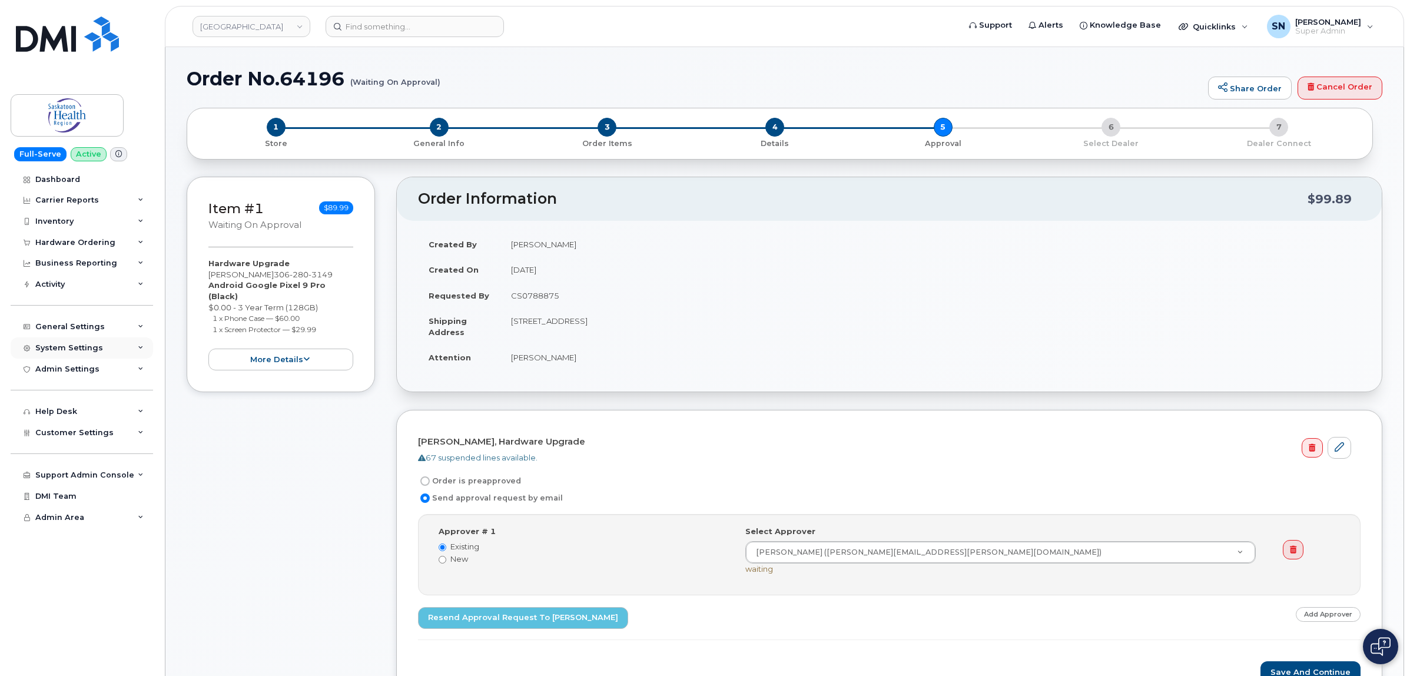
click at [95, 348] on div "System Settings" at bounding box center [69, 347] width 68 height 9
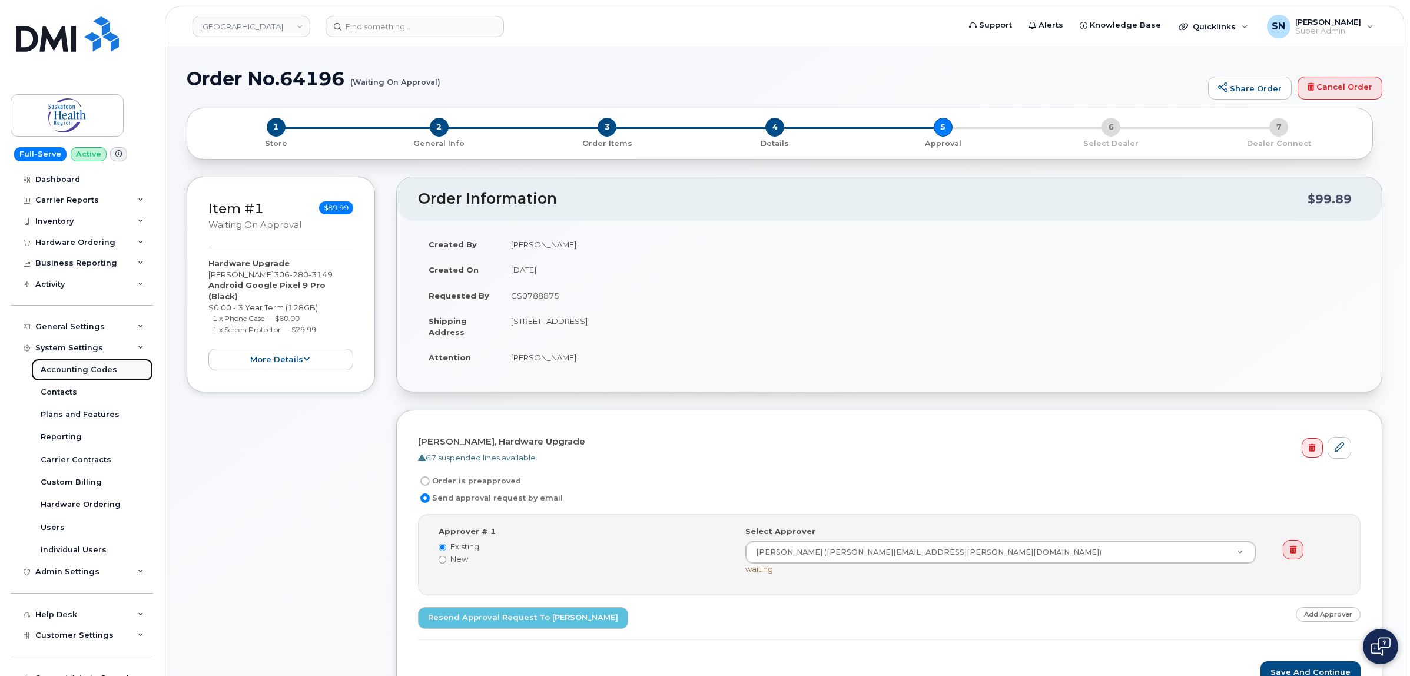
click at [95, 374] on div "Accounting Codes" at bounding box center [79, 369] width 77 height 11
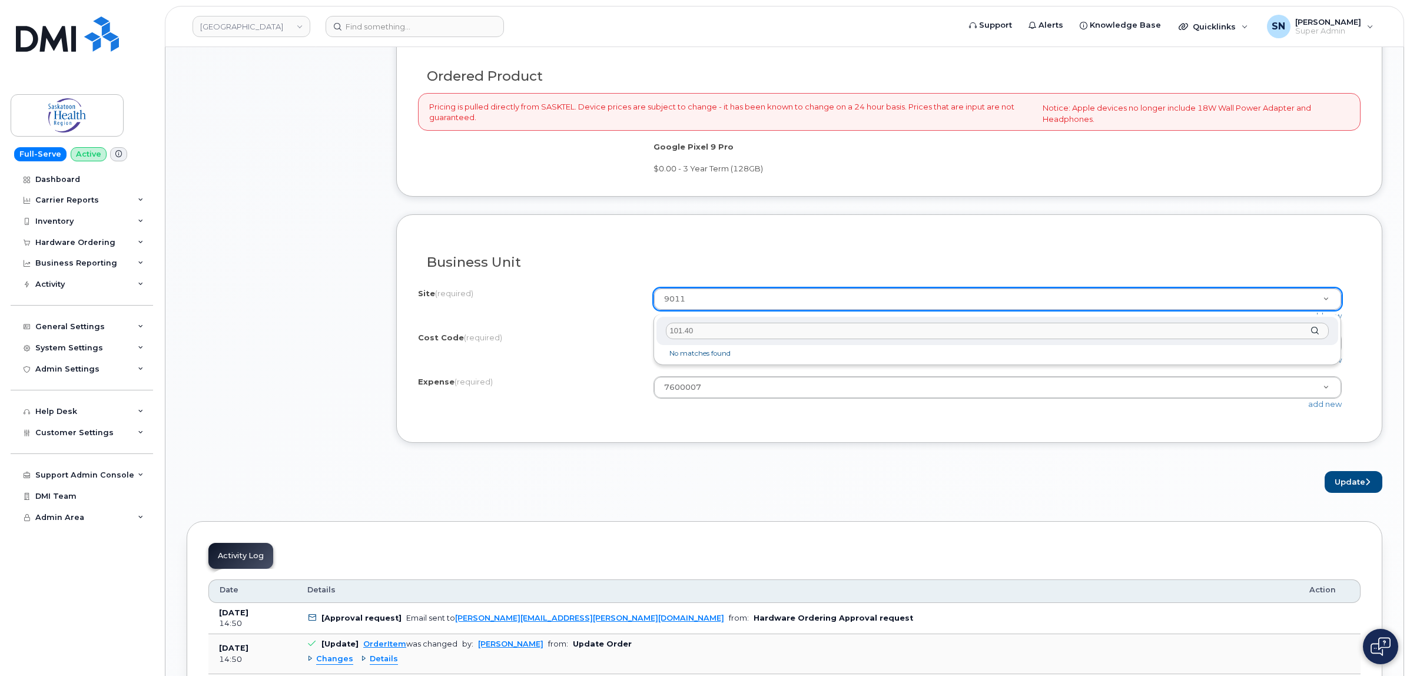
type input "101.40"
drag, startPoint x: 732, startPoint y: 436, endPoint x: 732, endPoint y: 427, distance: 8.2
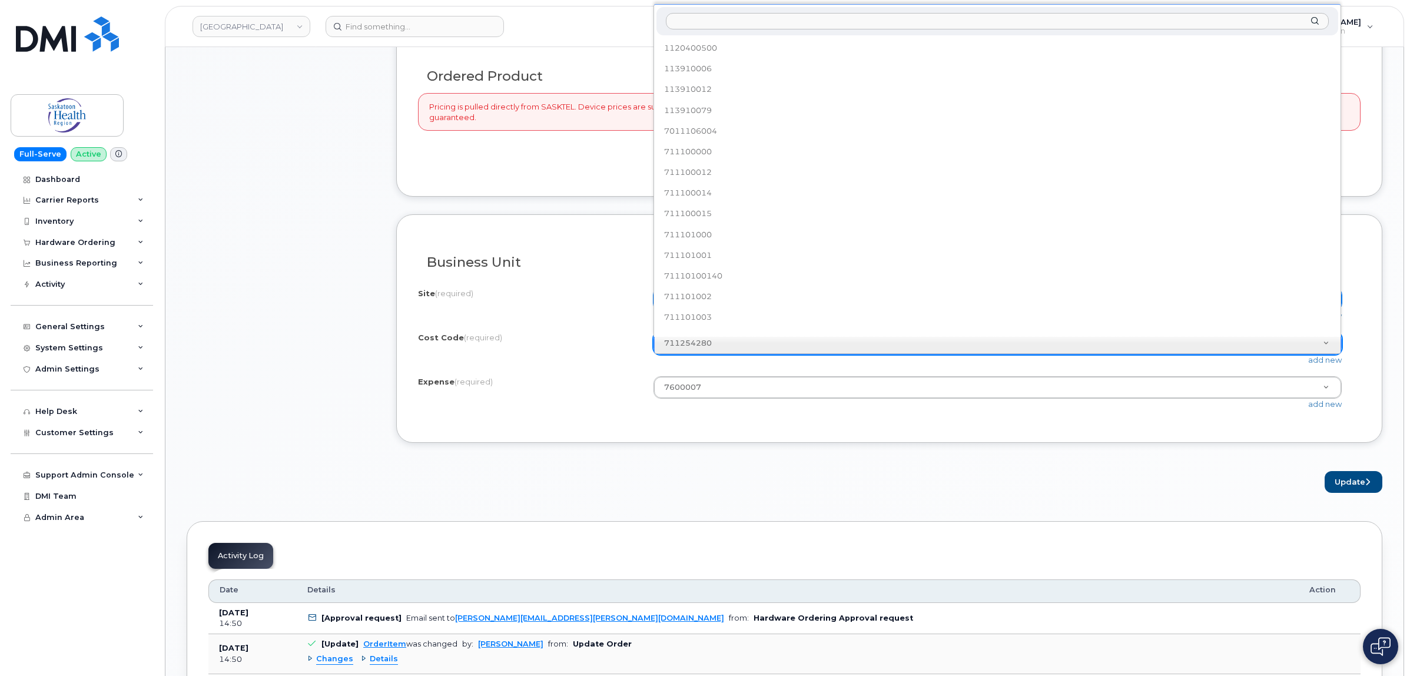
scroll to position [2774, 0]
type input "71510101200"
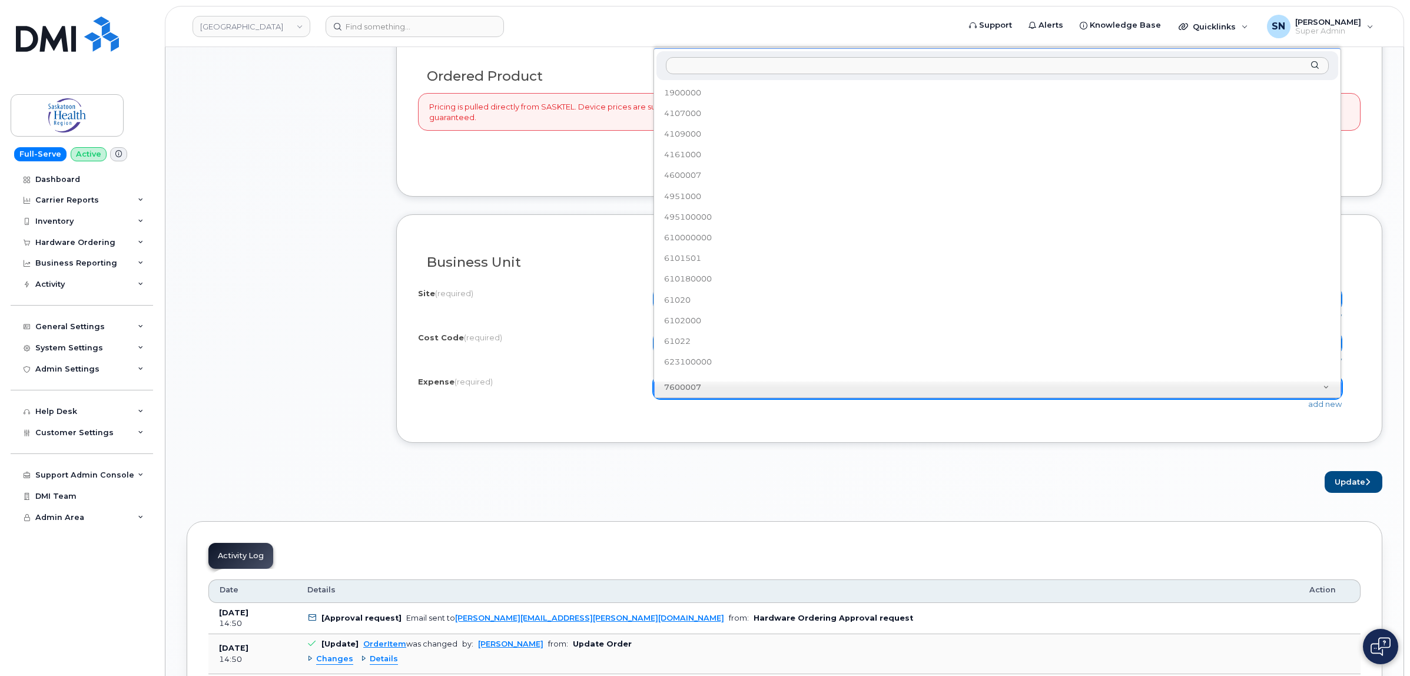
scroll to position [157, 0]
type input "790000000"
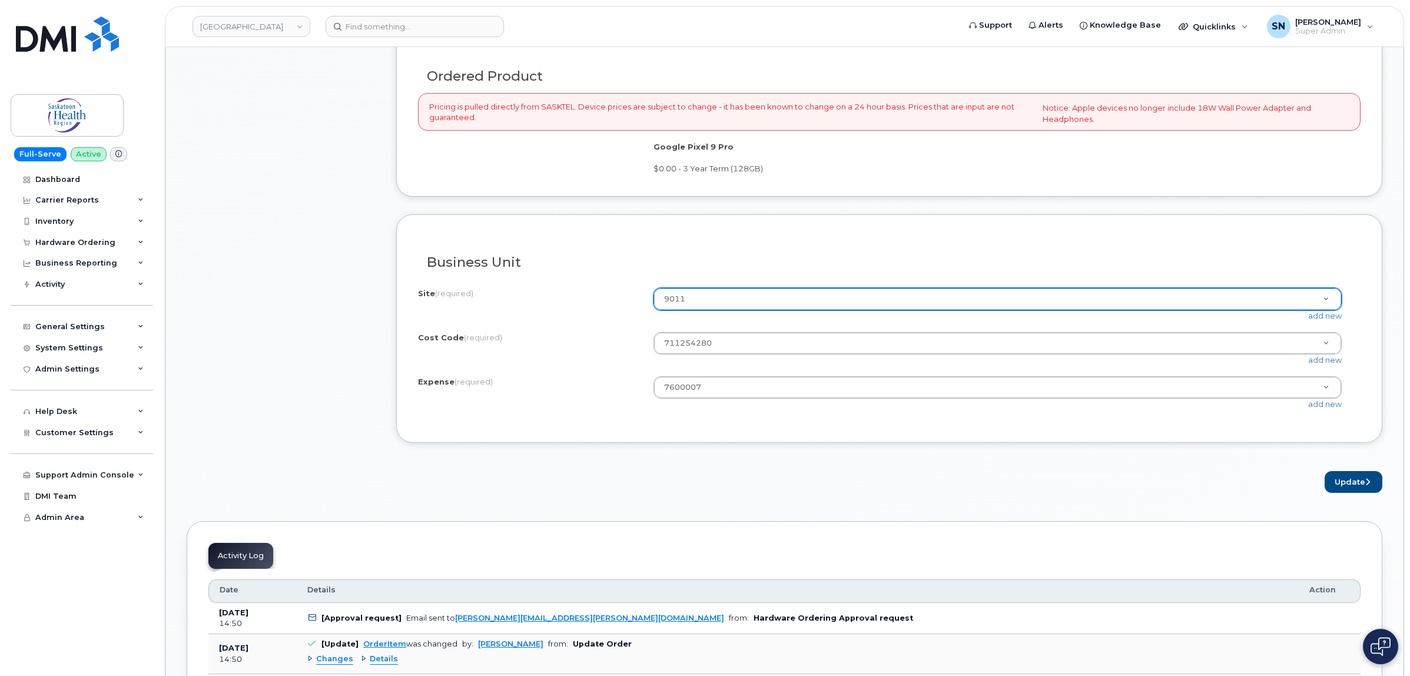
drag, startPoint x: 683, startPoint y: 346, endPoint x: 714, endPoint y: 455, distance: 113.8
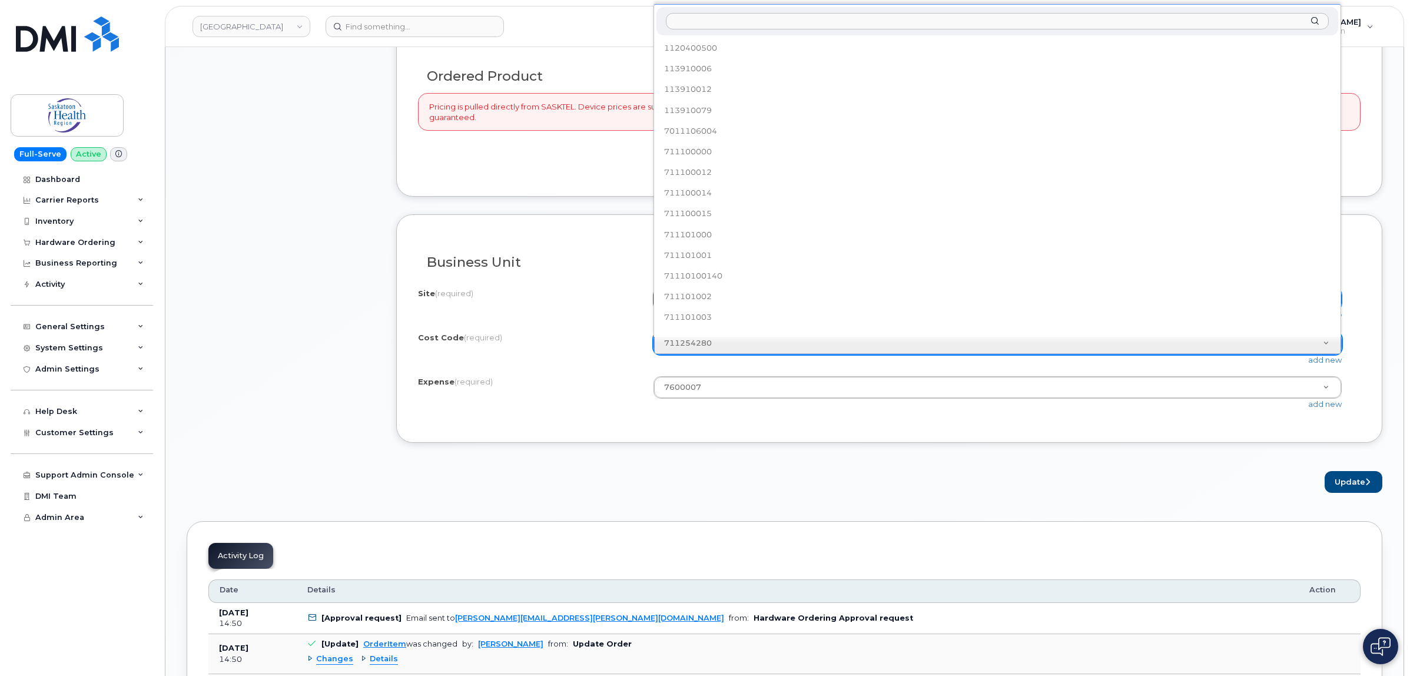
type input "71510101200"
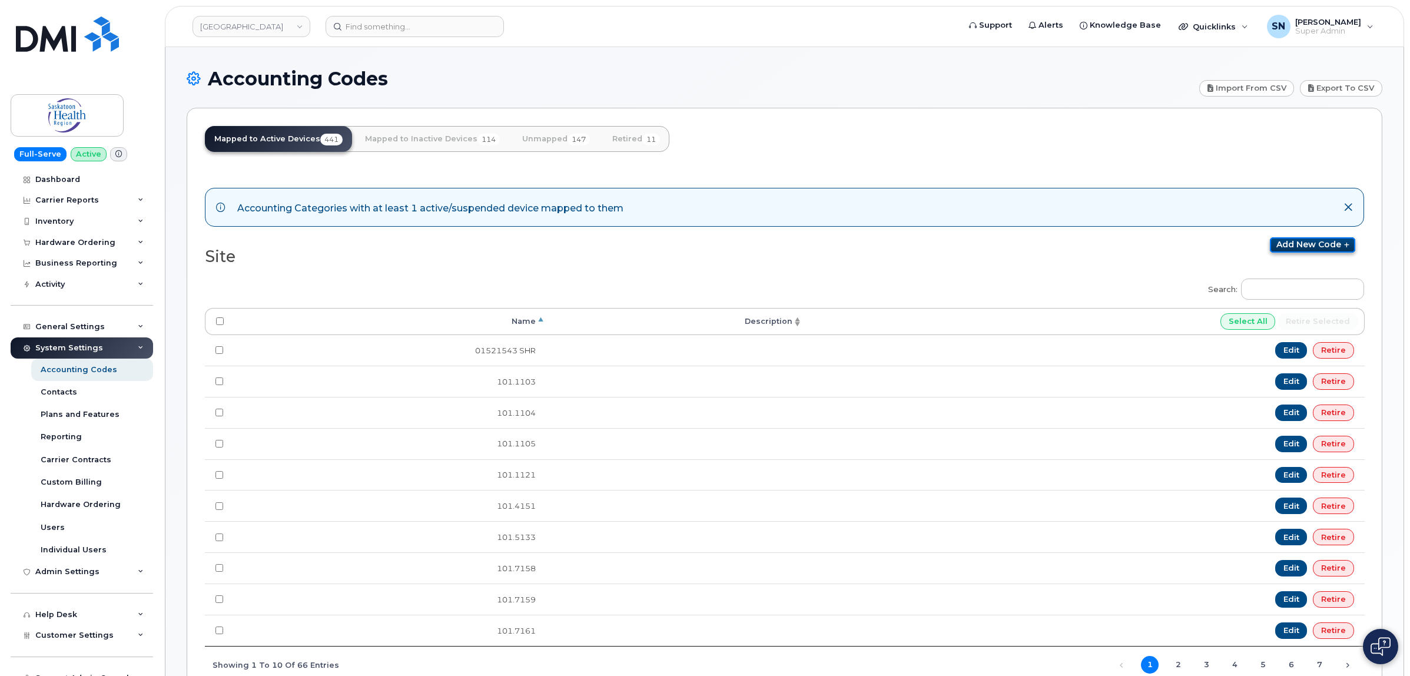
click at [1347, 249] on icon at bounding box center [1346, 245] width 8 height 7
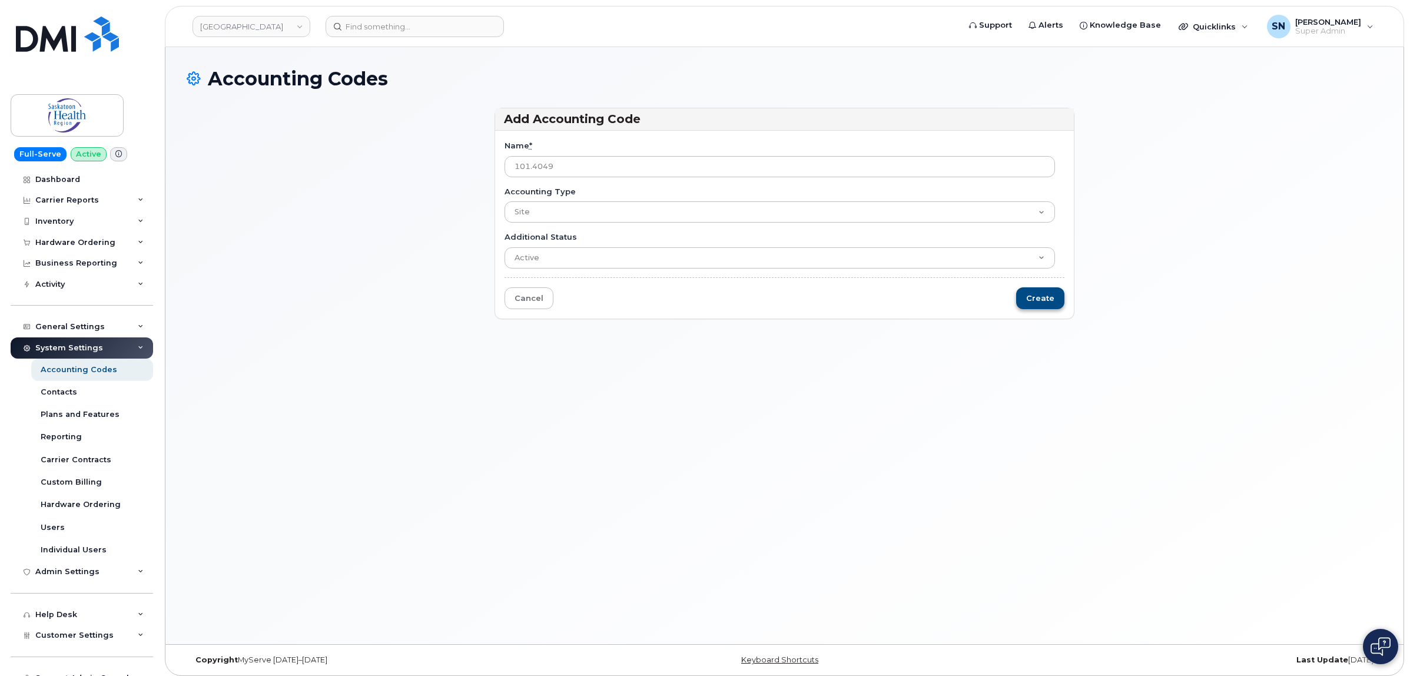
type input "101.4049"
click at [1055, 302] on input "Create" at bounding box center [1040, 298] width 48 height 22
type input "Saving..."
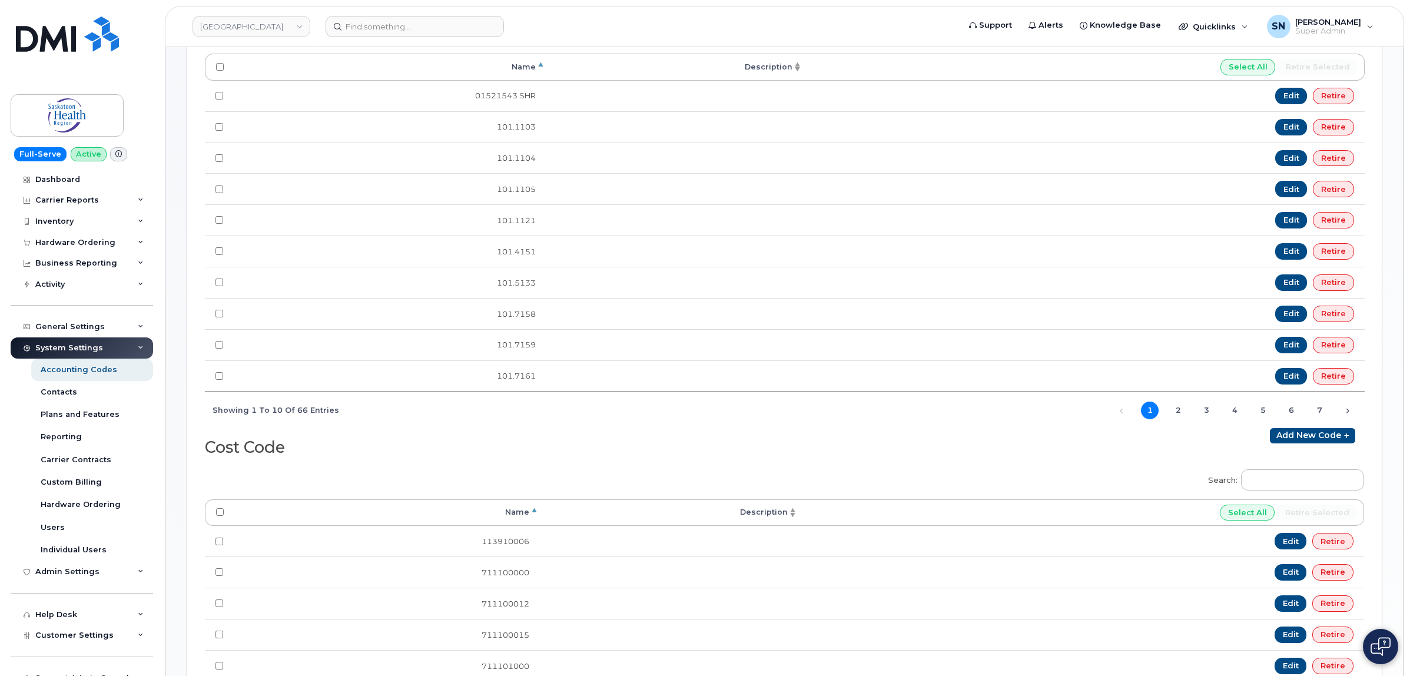
scroll to position [441, 0]
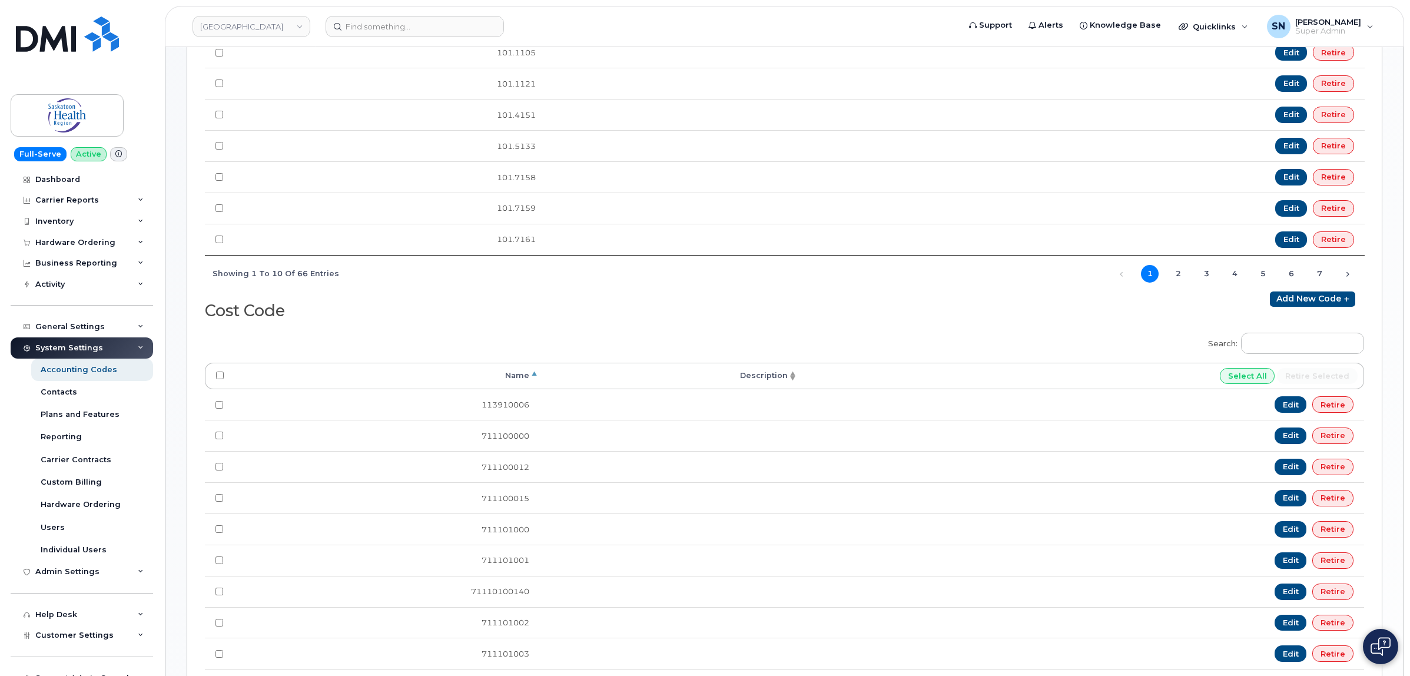
click at [1281, 291] on div "Search: Processing... Name Description Select All Retire selected 01521543 SHR …" at bounding box center [784, 85] width 1159 height 412
click at [1288, 303] on link "Add new code" at bounding box center [1312, 298] width 85 height 15
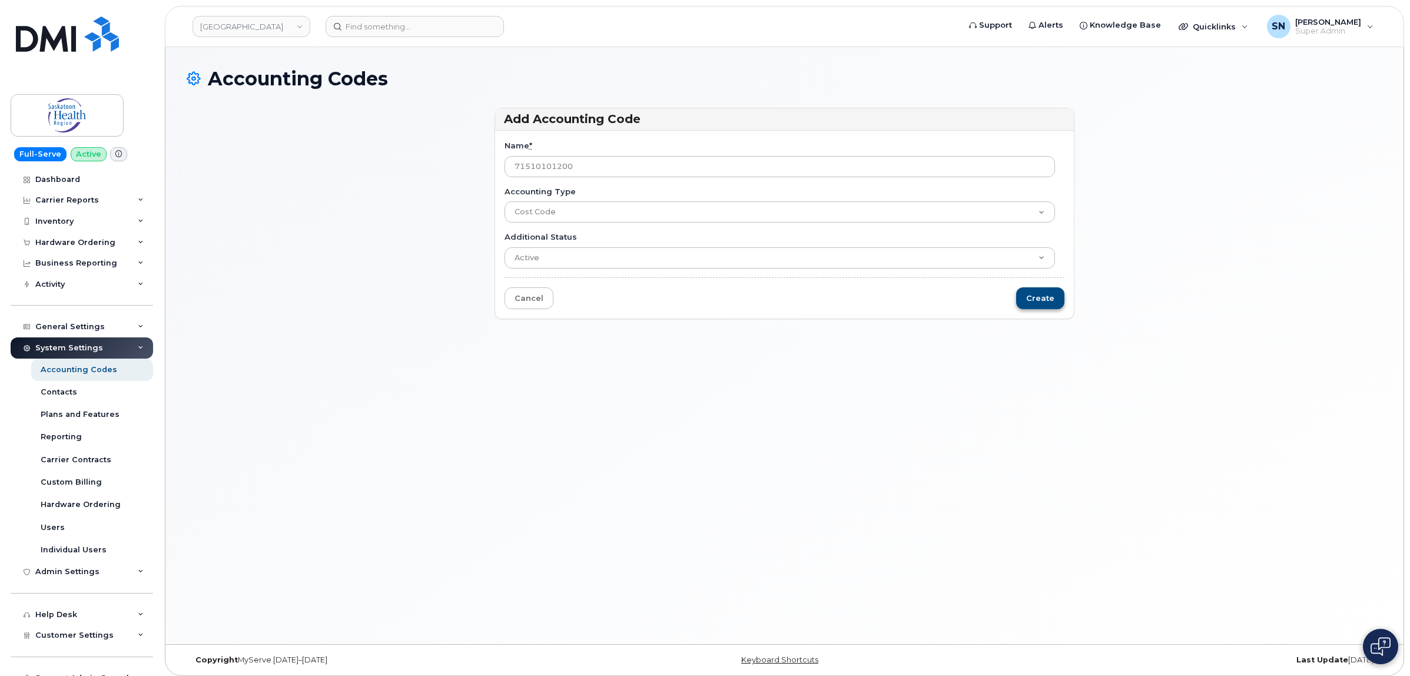
type input "71510101200"
click at [1051, 303] on input "Create" at bounding box center [1040, 298] width 48 height 22
type input "Saving..."
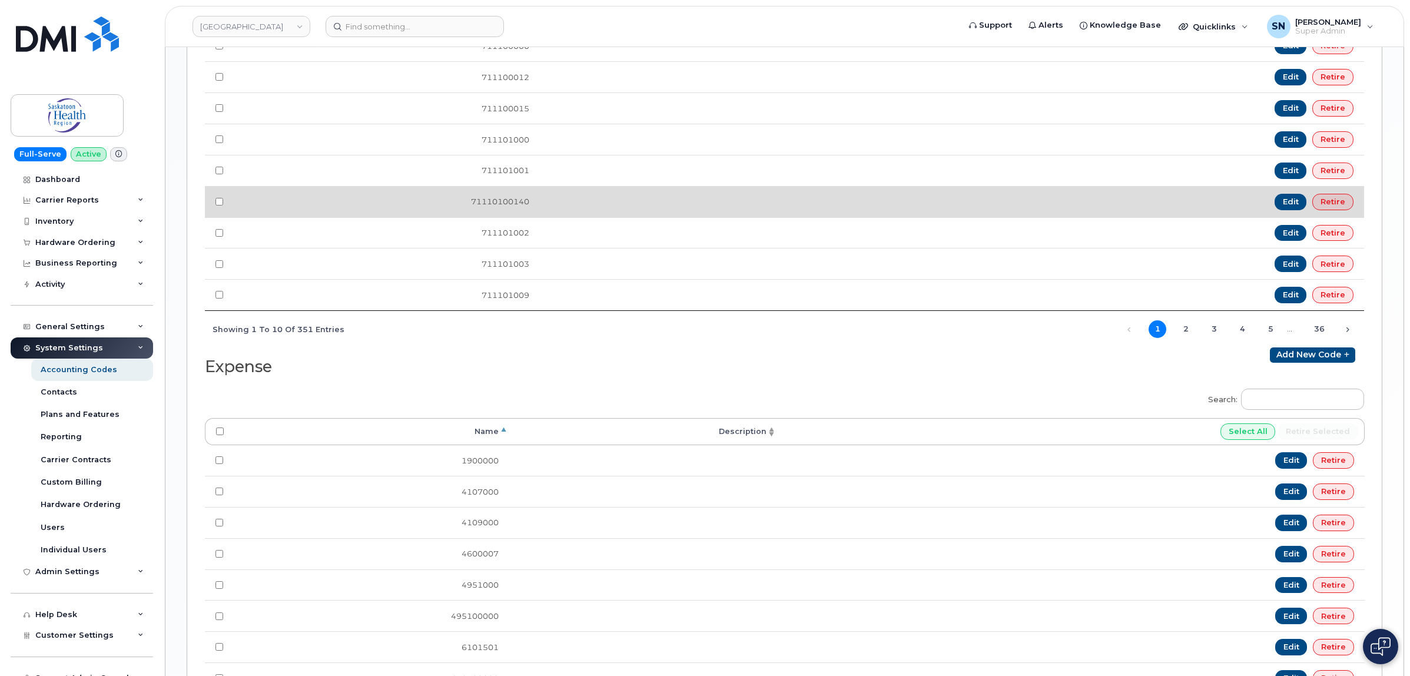
scroll to position [957, 0]
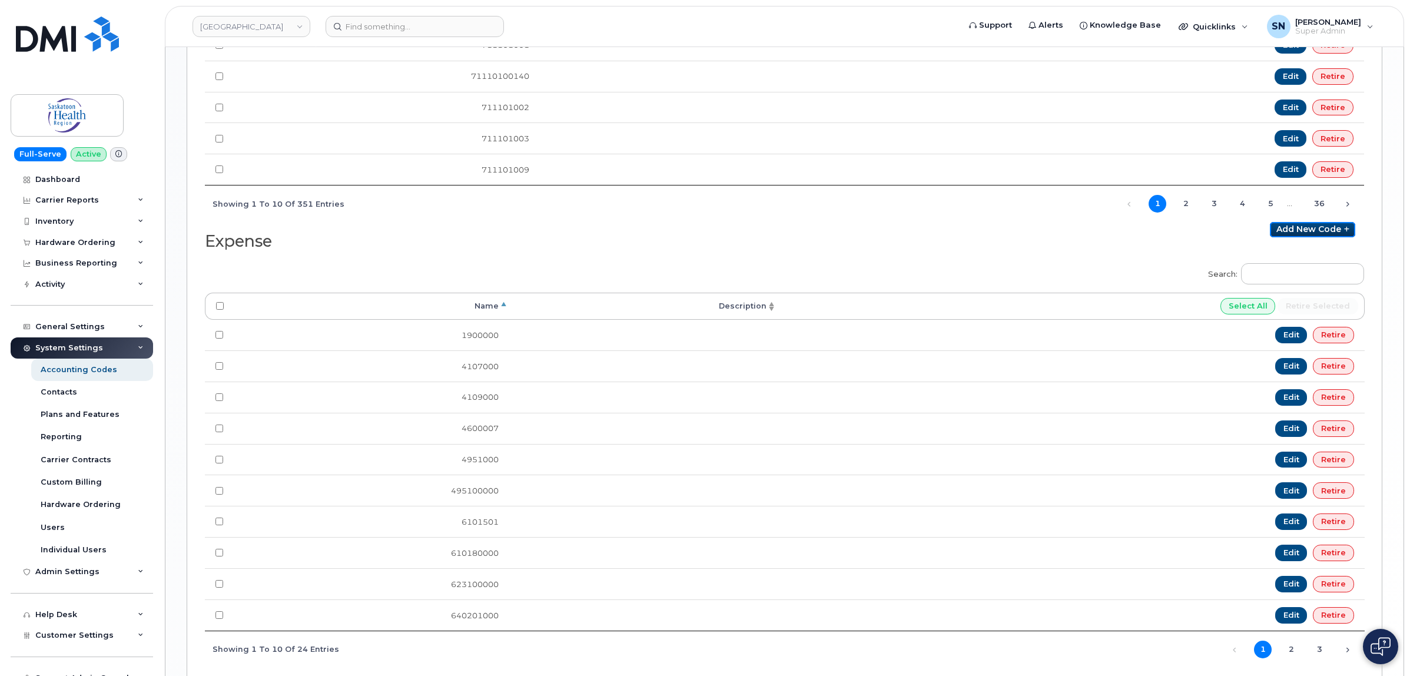
drag, startPoint x: 1305, startPoint y: 246, endPoint x: 1145, endPoint y: 302, distance: 169.6
click at [1305, 237] on link "Add new code" at bounding box center [1312, 229] width 85 height 15
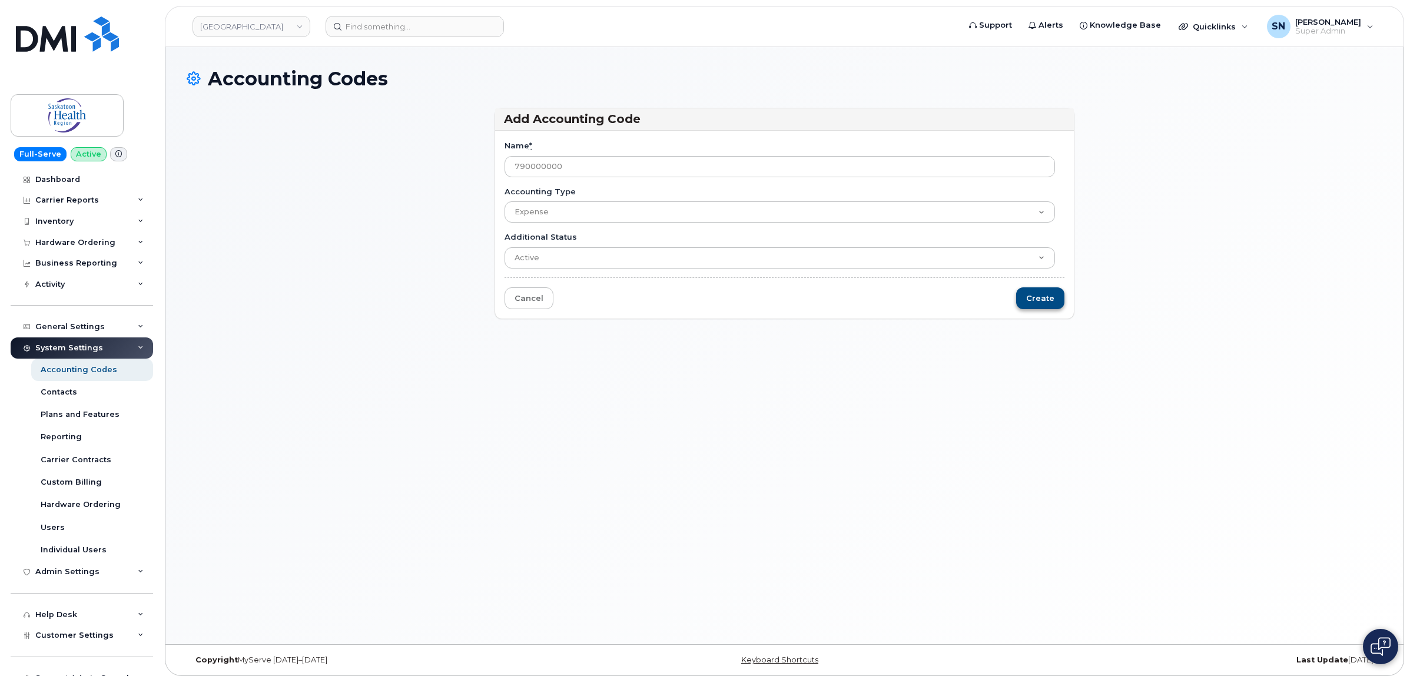
type input "790000000"
click at [1042, 301] on input "Create" at bounding box center [1040, 298] width 48 height 22
type input "Saving..."
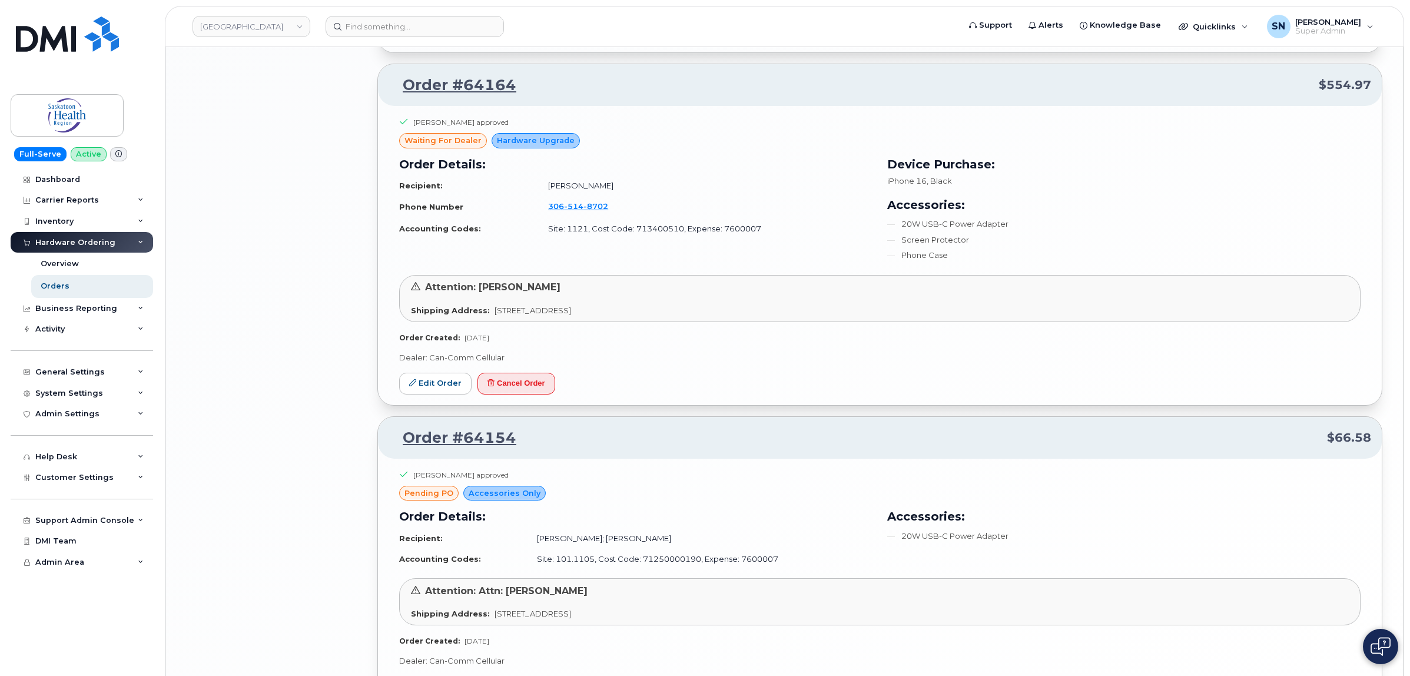
scroll to position [2207, 0]
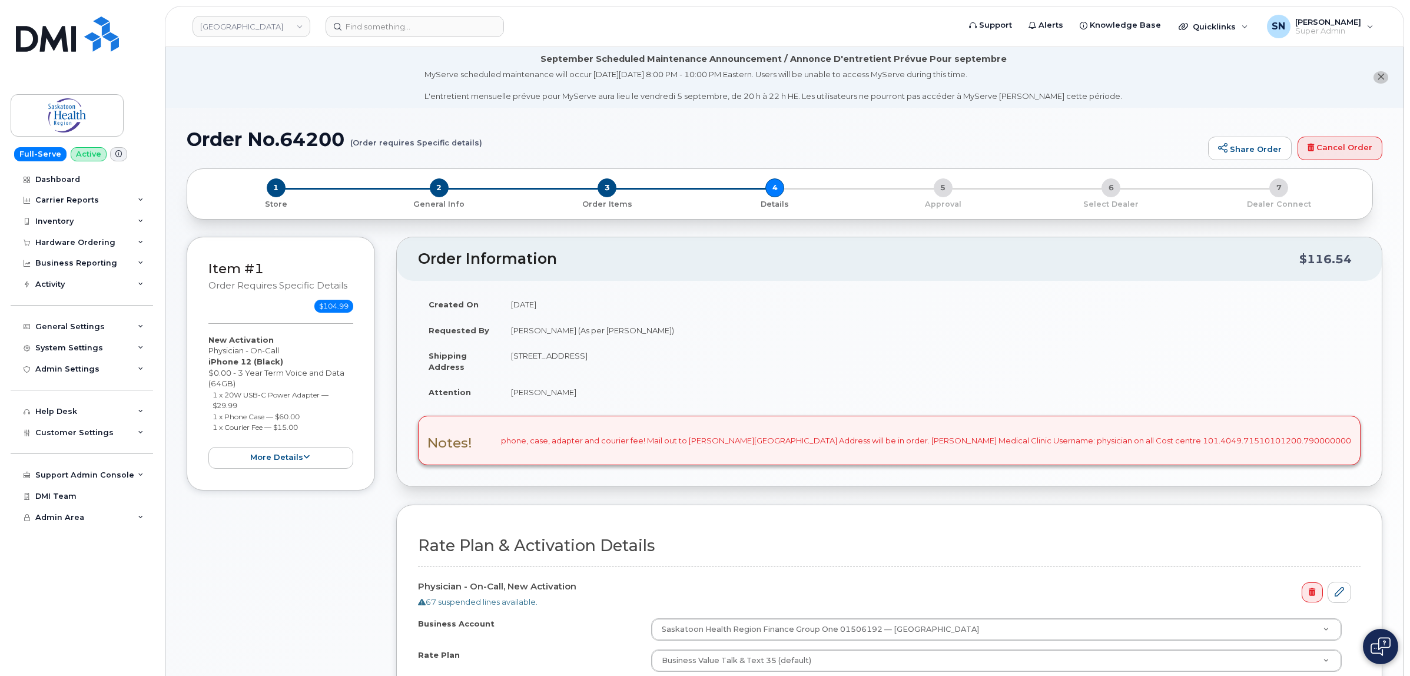
select select
click at [103, 243] on div "Hardware Ordering" at bounding box center [75, 242] width 80 height 9
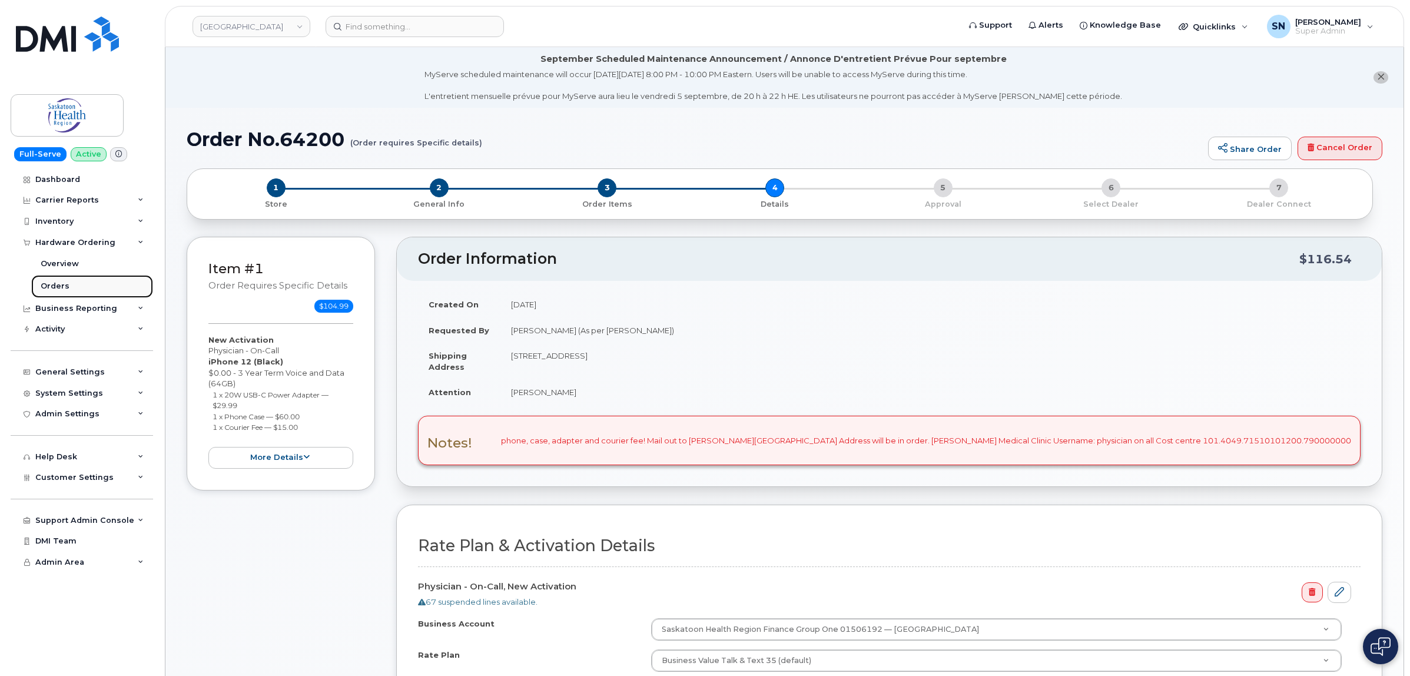
click at [81, 283] on link "Orders" at bounding box center [92, 286] width 122 height 22
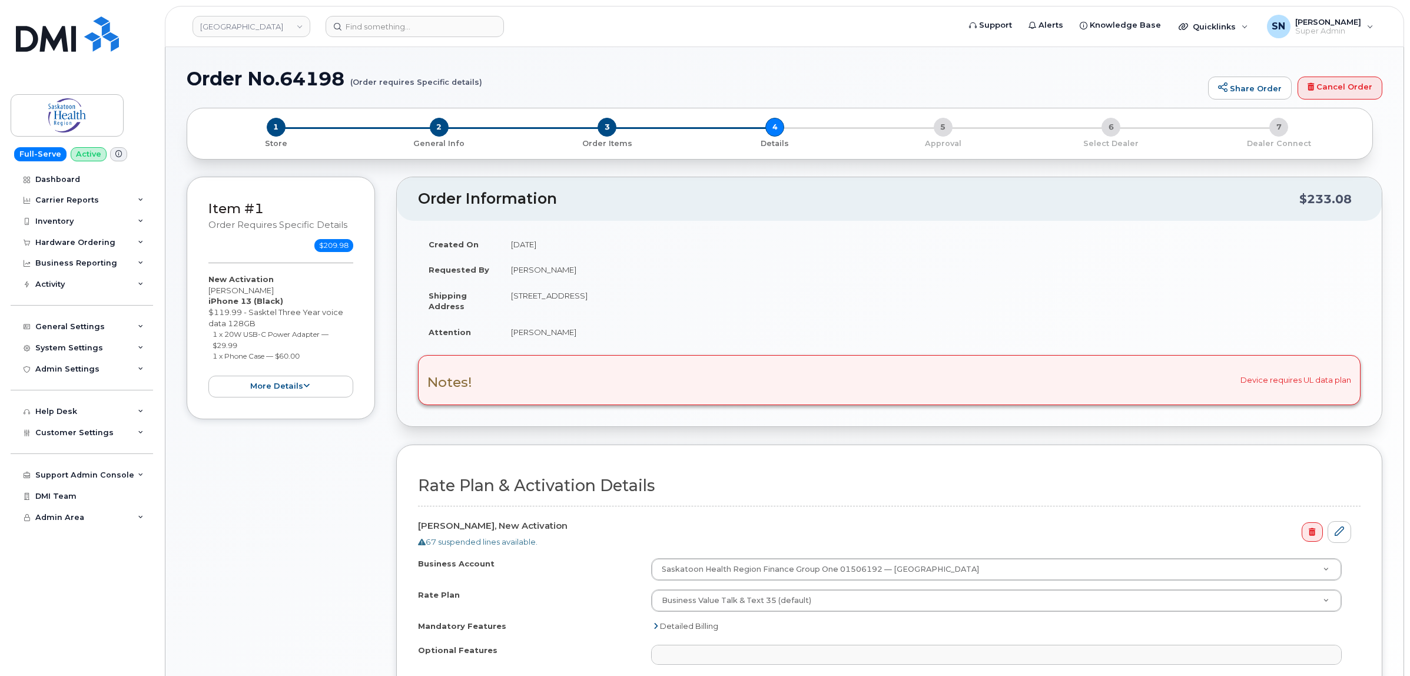
select select
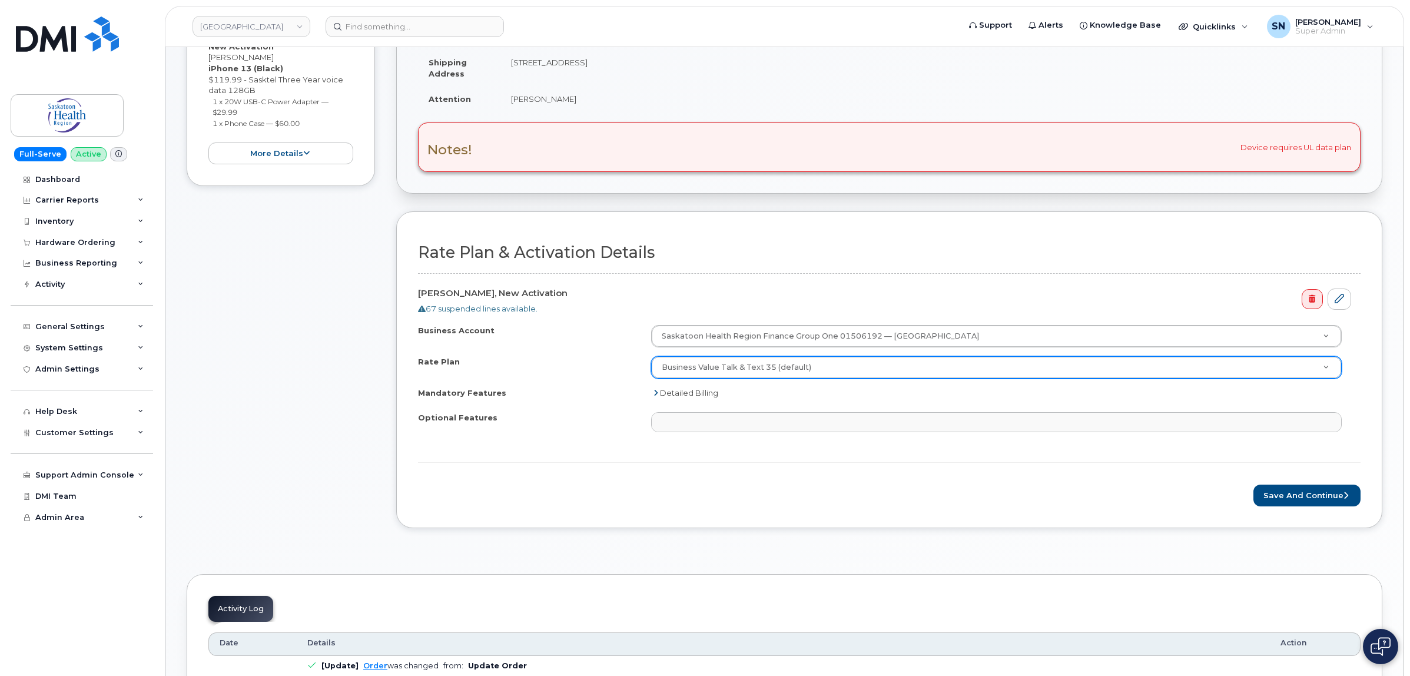
scroll to position [294, 0]
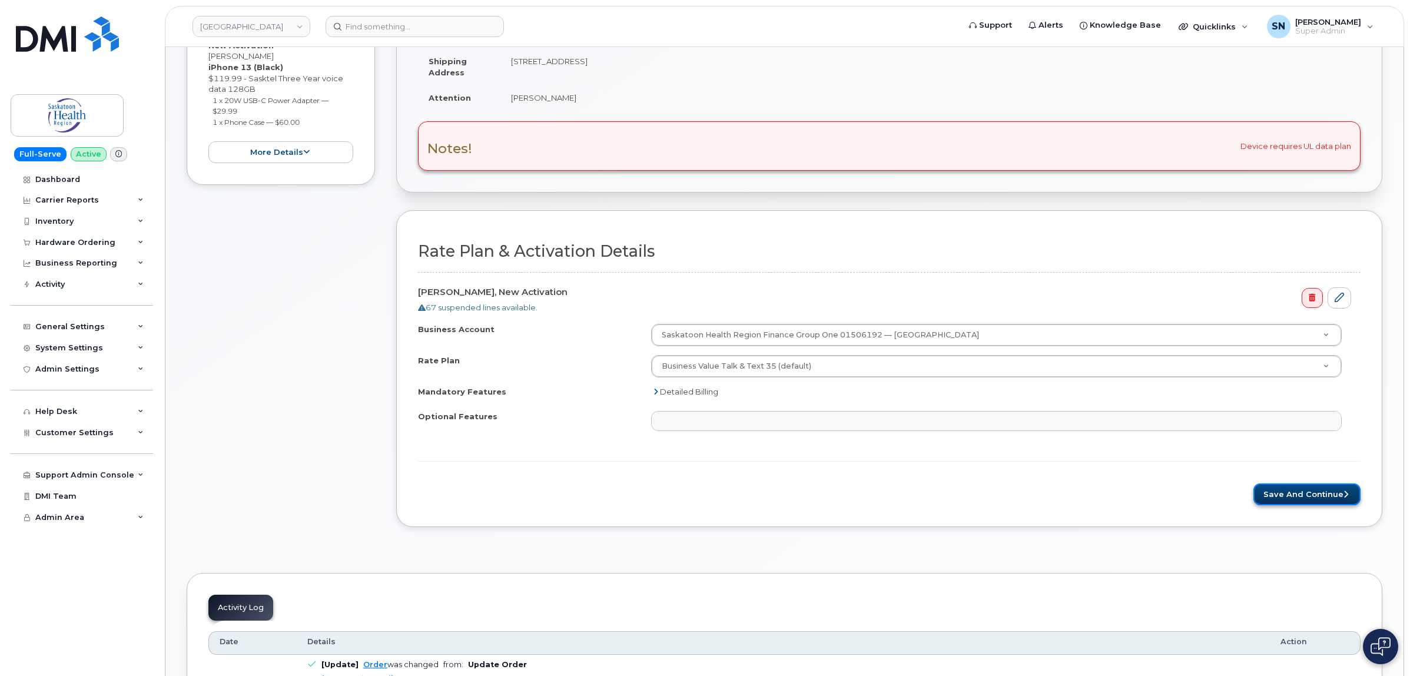
click at [1288, 490] on button "Save and Continue" at bounding box center [1306, 494] width 107 height 22
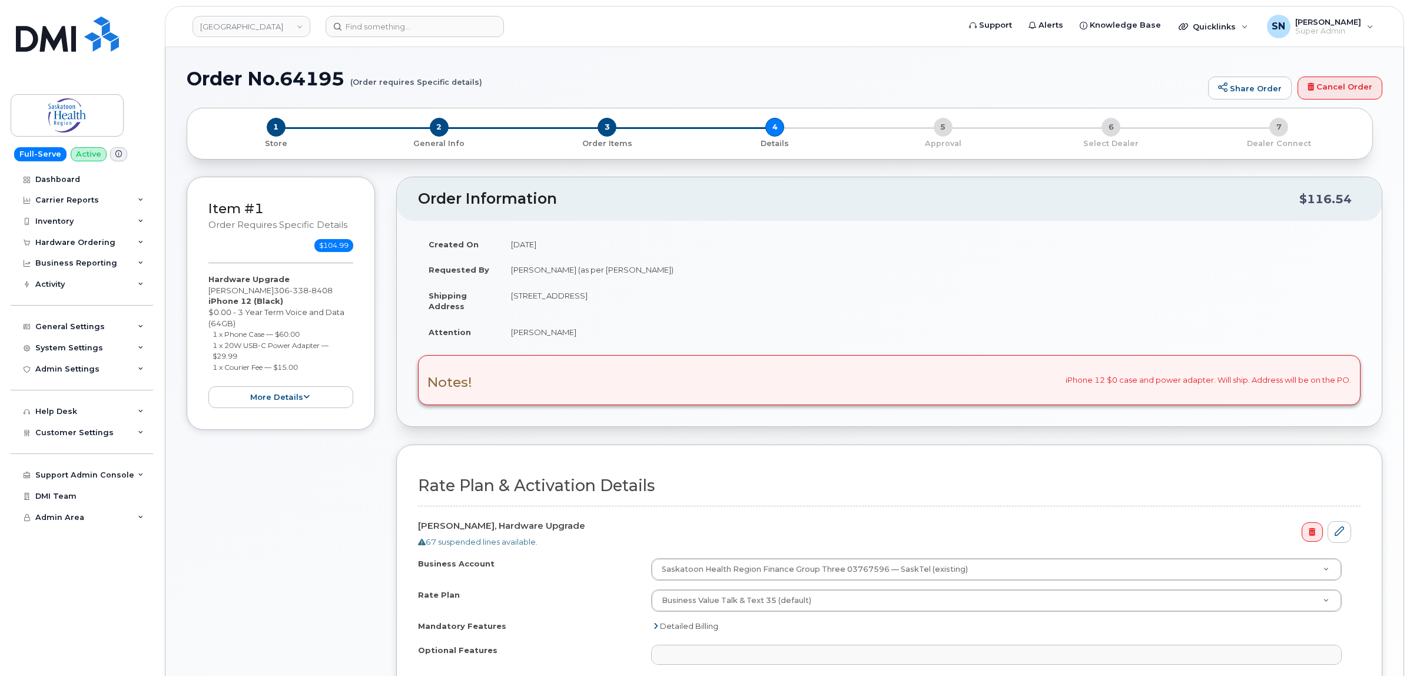
select select
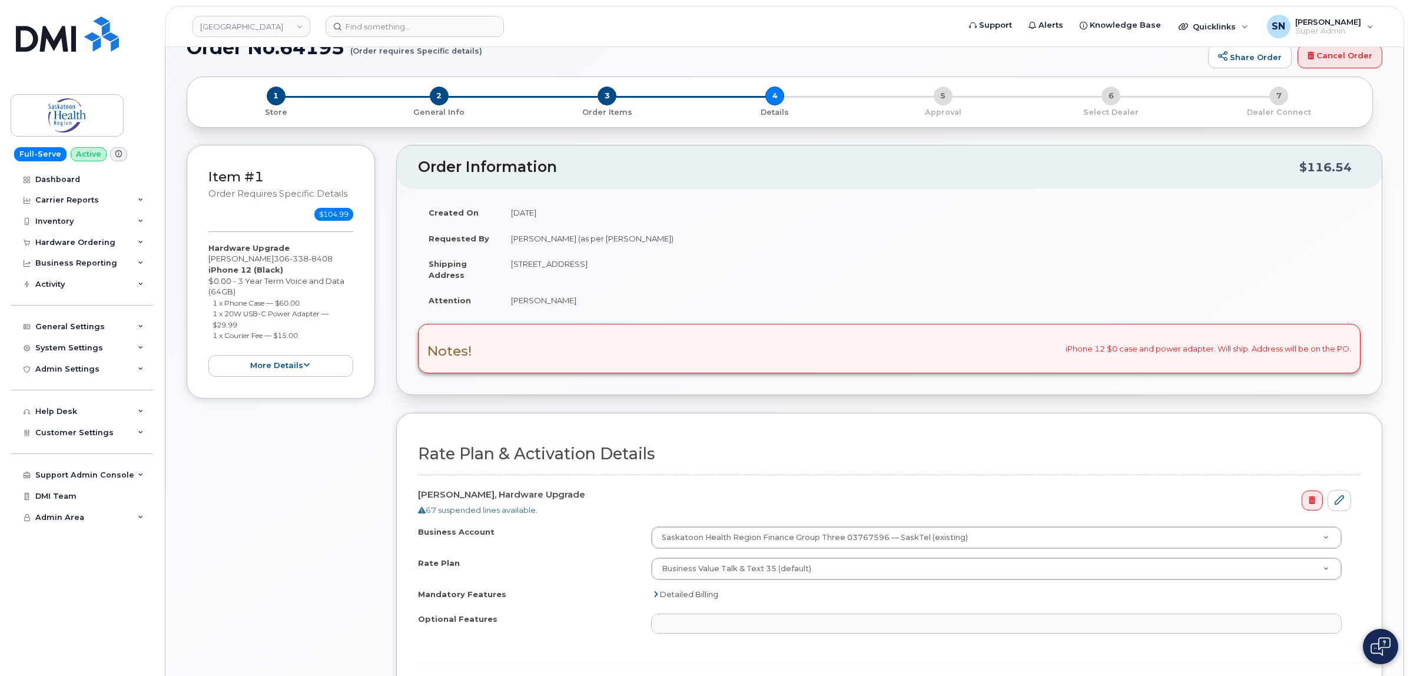
scroll to position [221, 0]
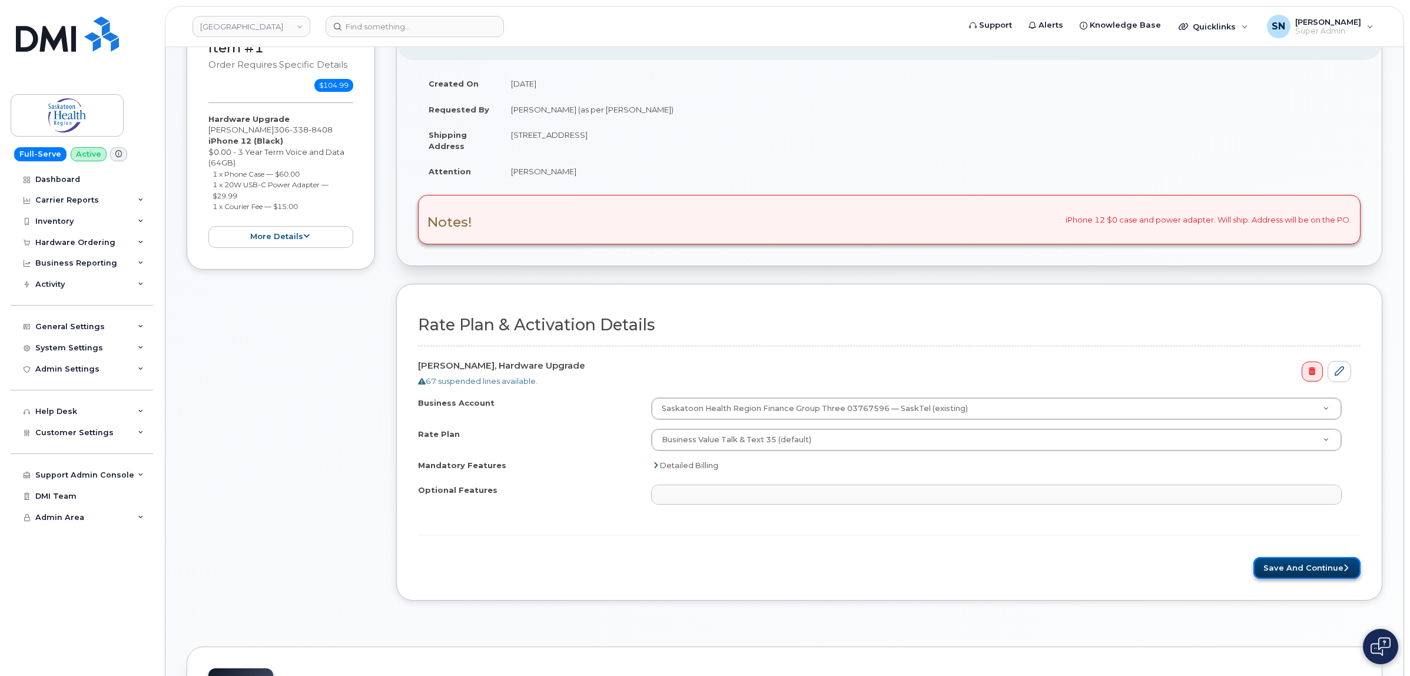
click at [1319, 569] on button "Save and Continue" at bounding box center [1306, 568] width 107 height 22
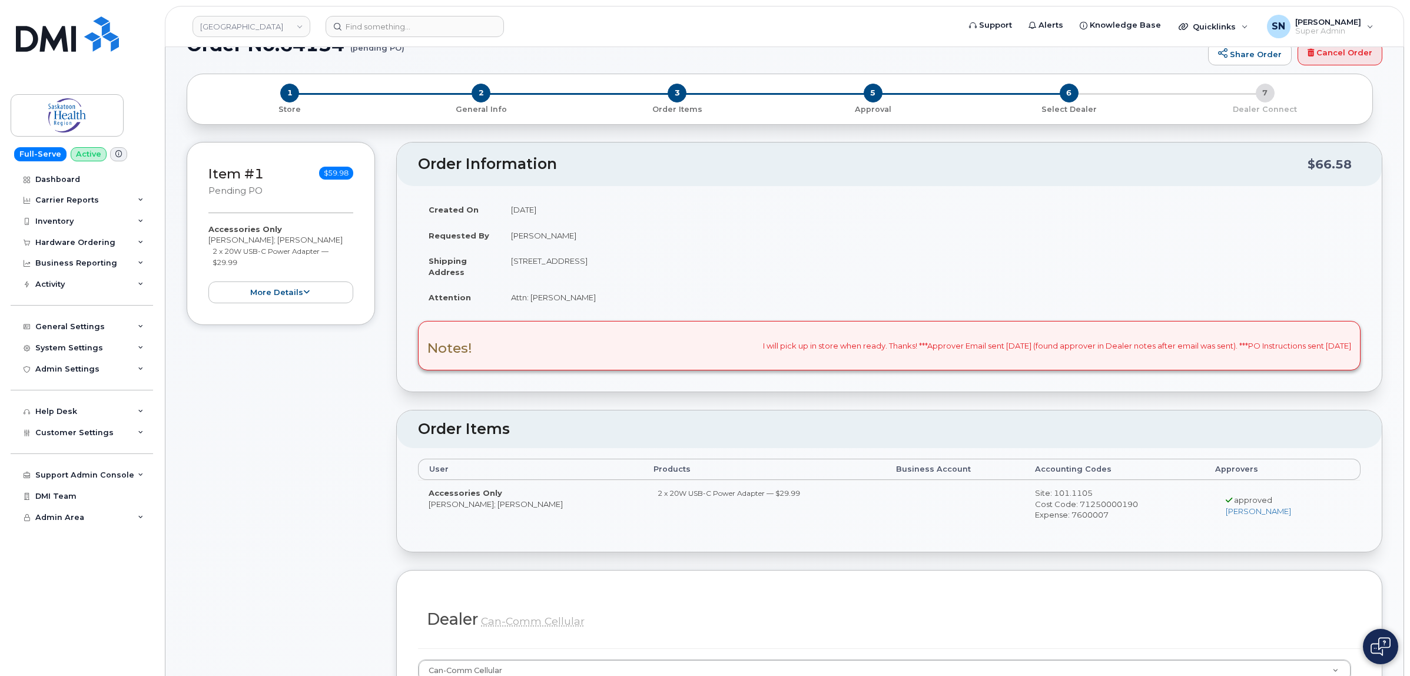
scroll to position [74, 0]
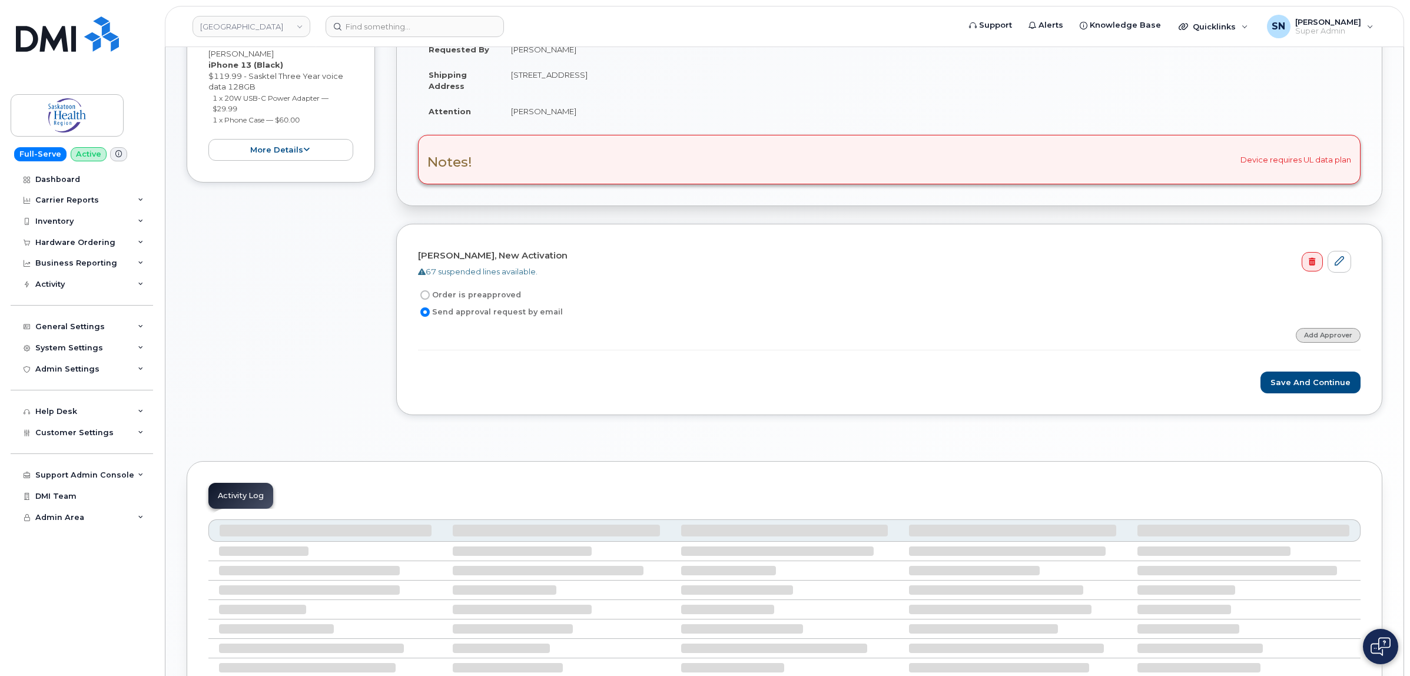
scroll to position [281, 0]
click at [1325, 340] on link "Add Approver" at bounding box center [1328, 335] width 65 height 15
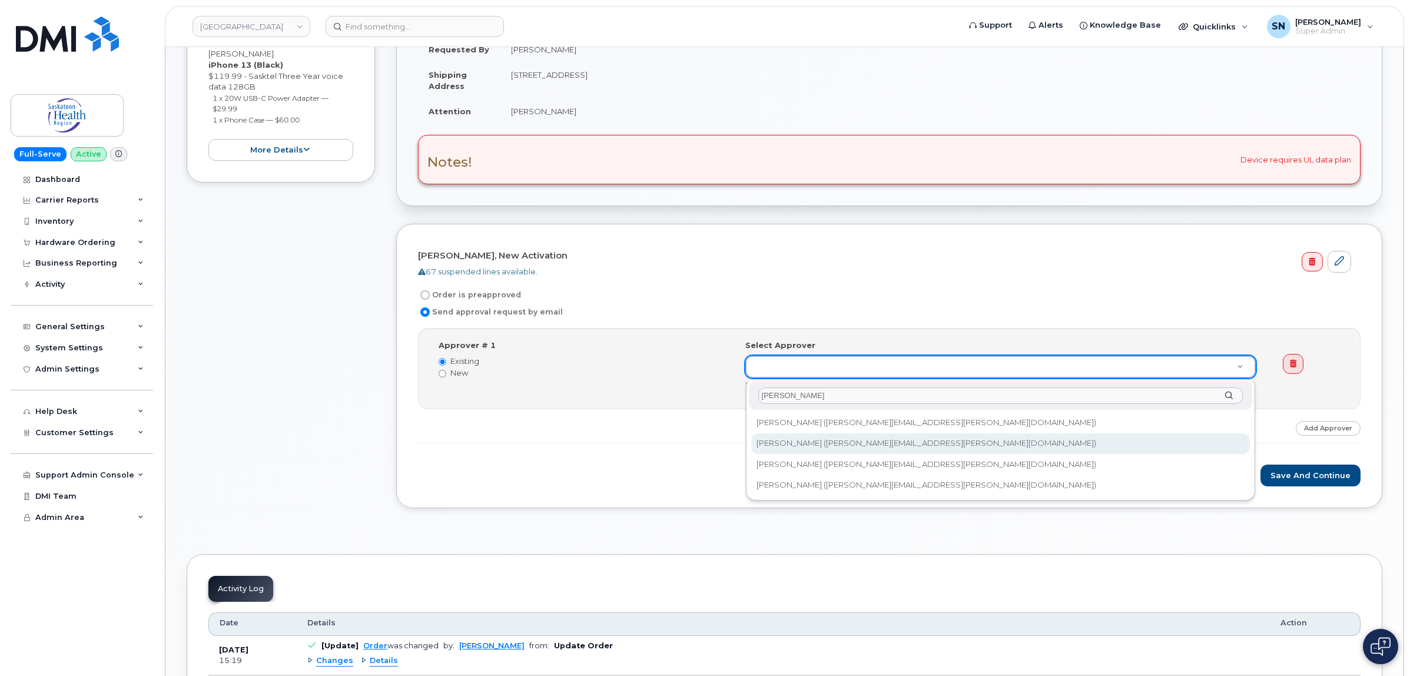
type input "JACKIE"
type input "10971"
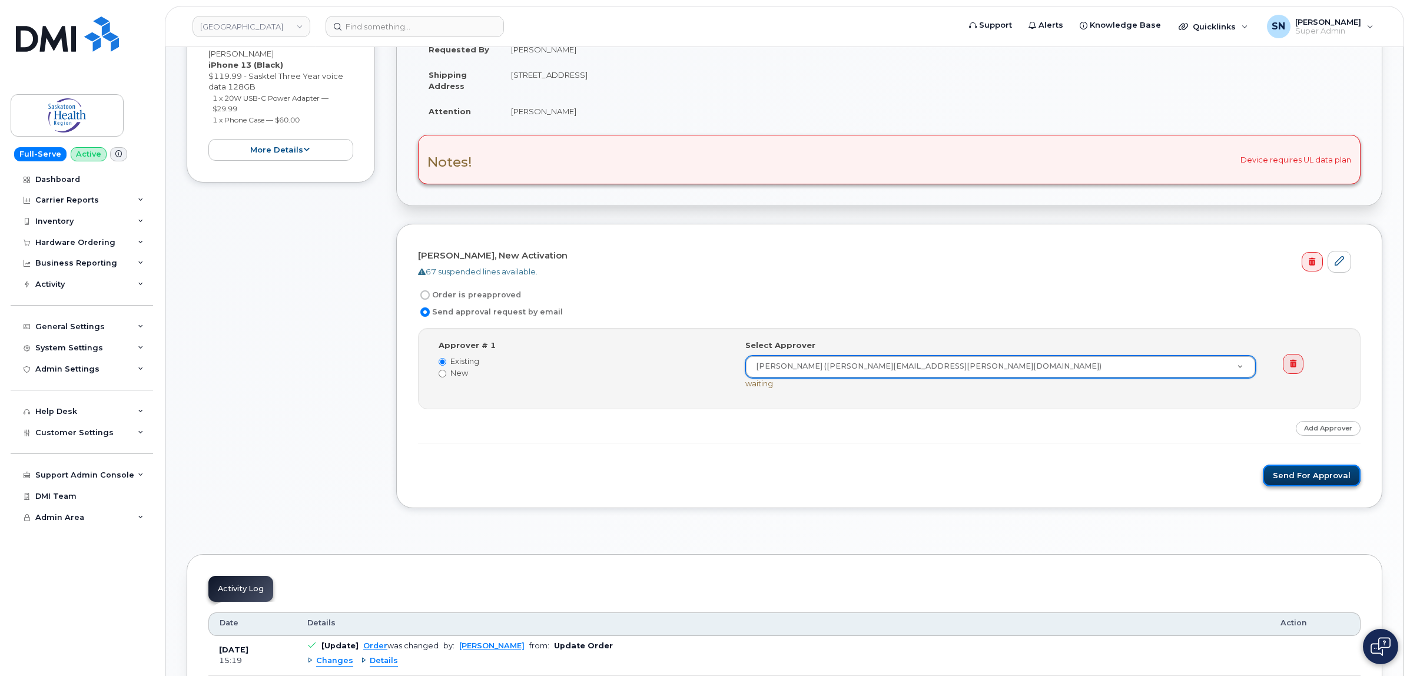
click at [1317, 470] on button "Send for Approval" at bounding box center [1312, 475] width 98 height 22
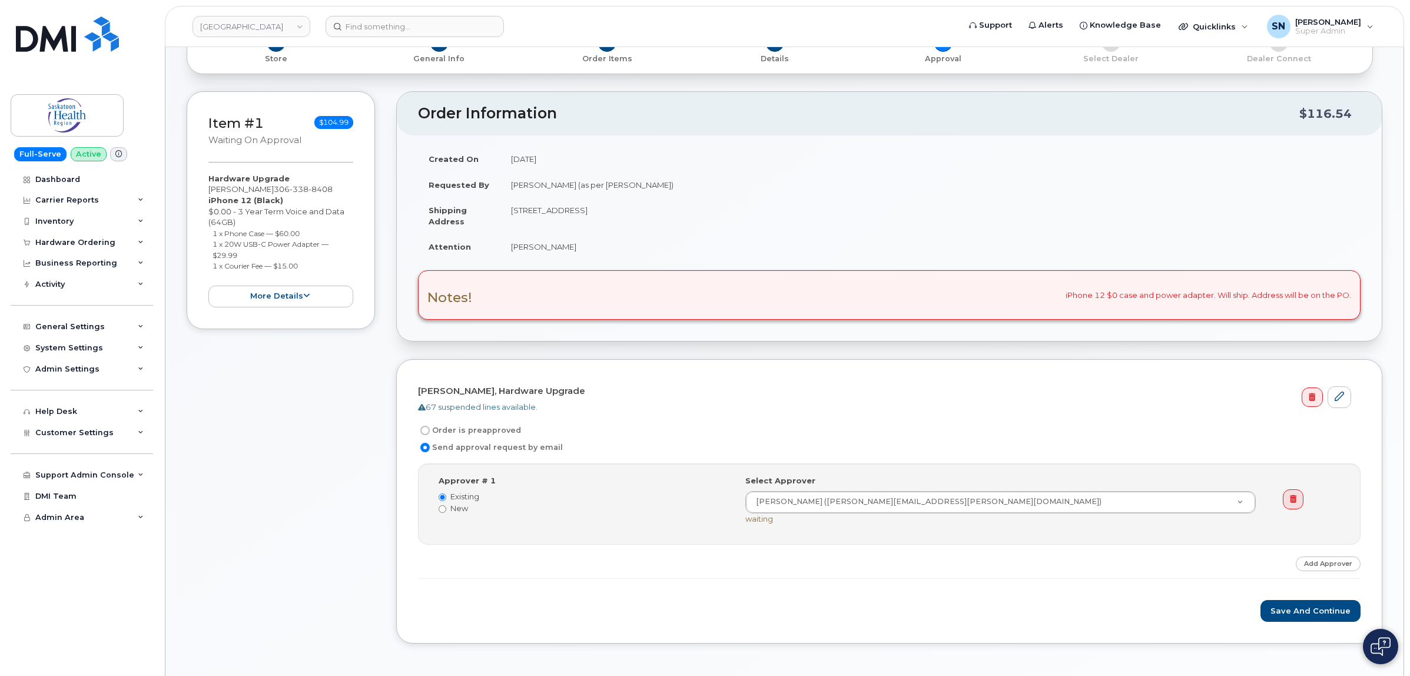
scroll to position [147, 0]
click at [1316, 613] on button "Save and Continue" at bounding box center [1310, 609] width 100 height 22
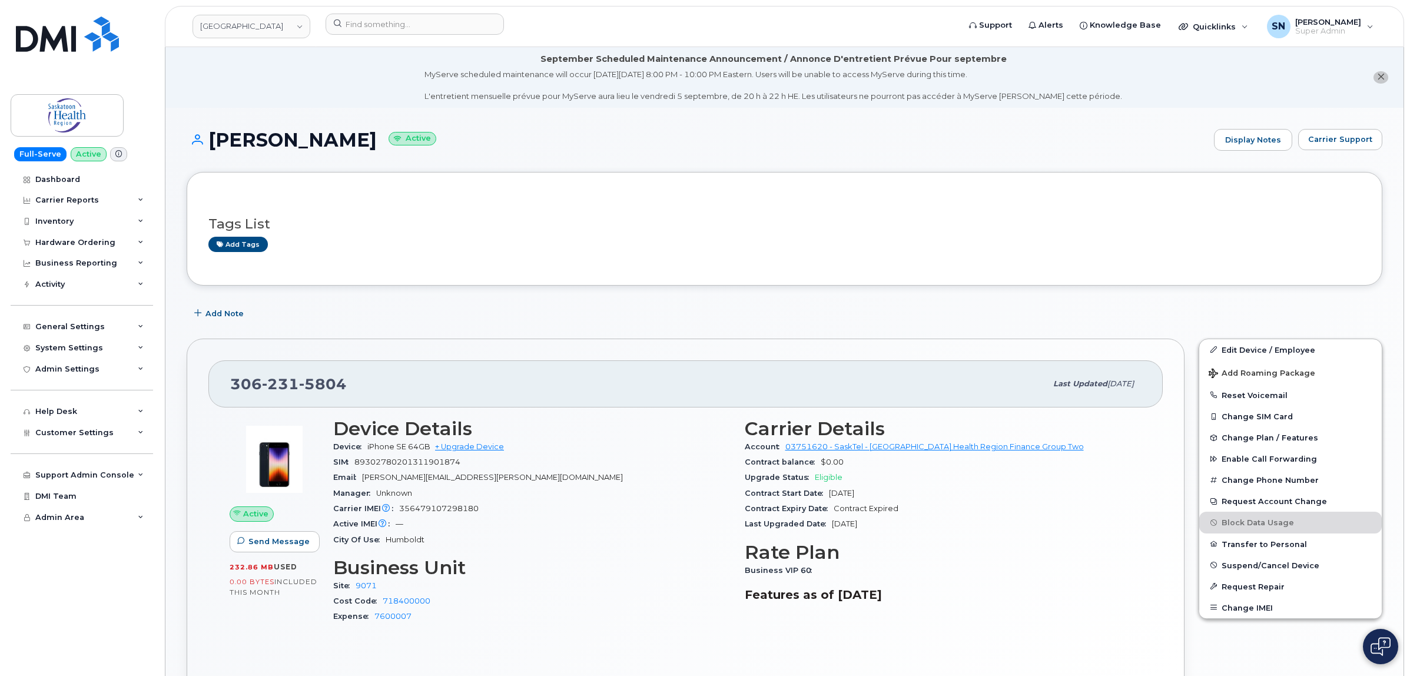
click at [433, 215] on div "Tags List Add tags" at bounding box center [784, 228] width 1152 height 45
